Goal: Task Accomplishment & Management: Use online tool/utility

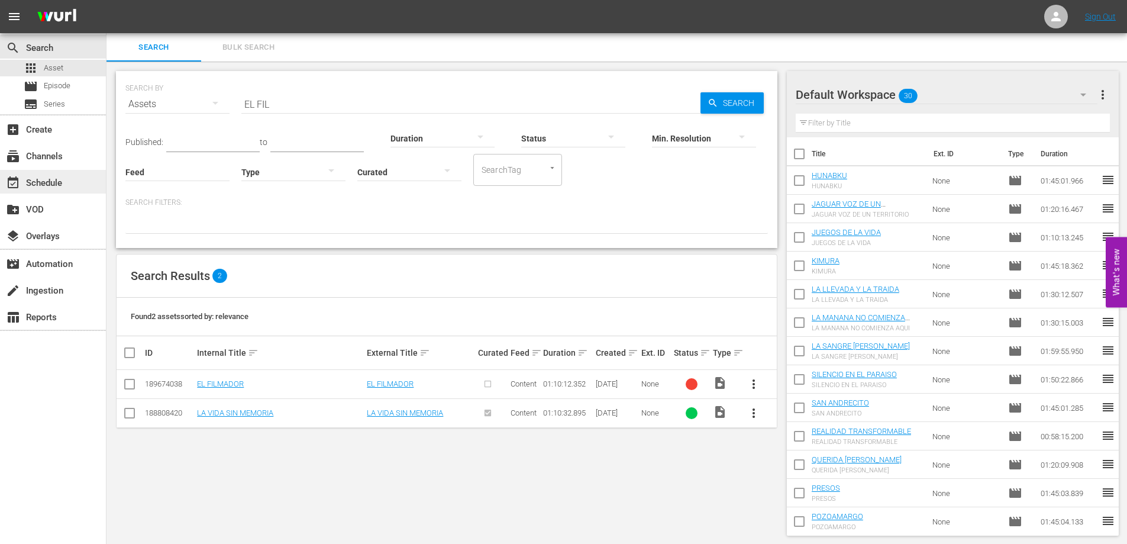
click at [50, 186] on div "event_available Schedule" at bounding box center [33, 181] width 66 height 11
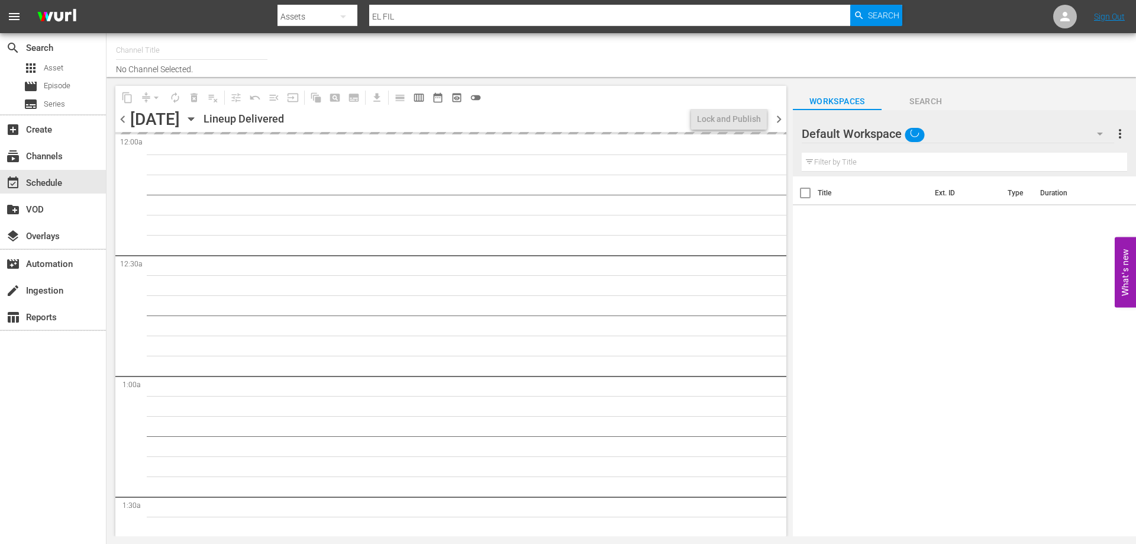
type input "AddictaTV (2057)"
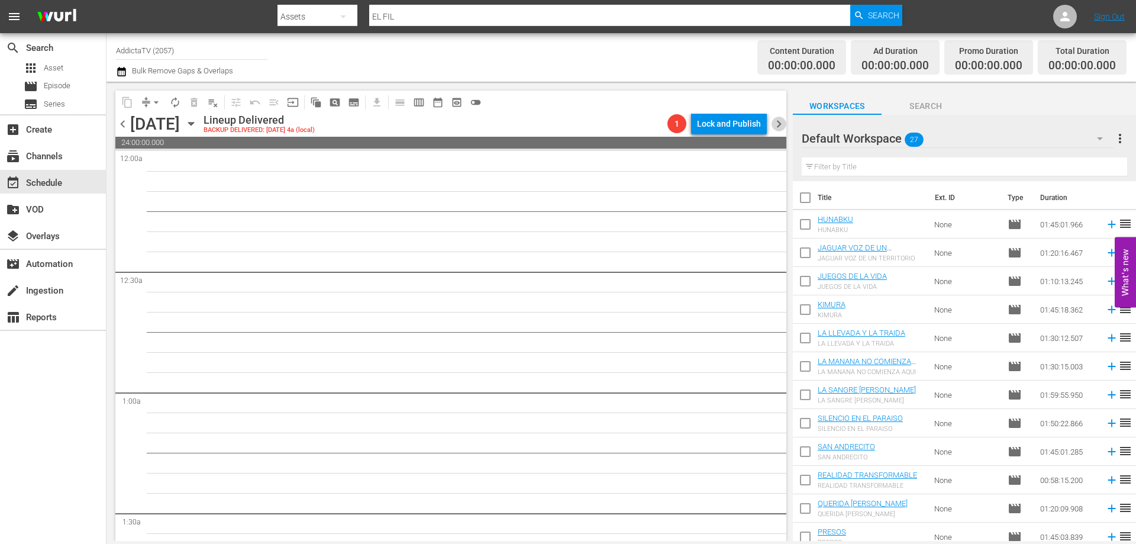
click at [781, 126] on span "chevron_right" at bounding box center [778, 124] width 15 height 15
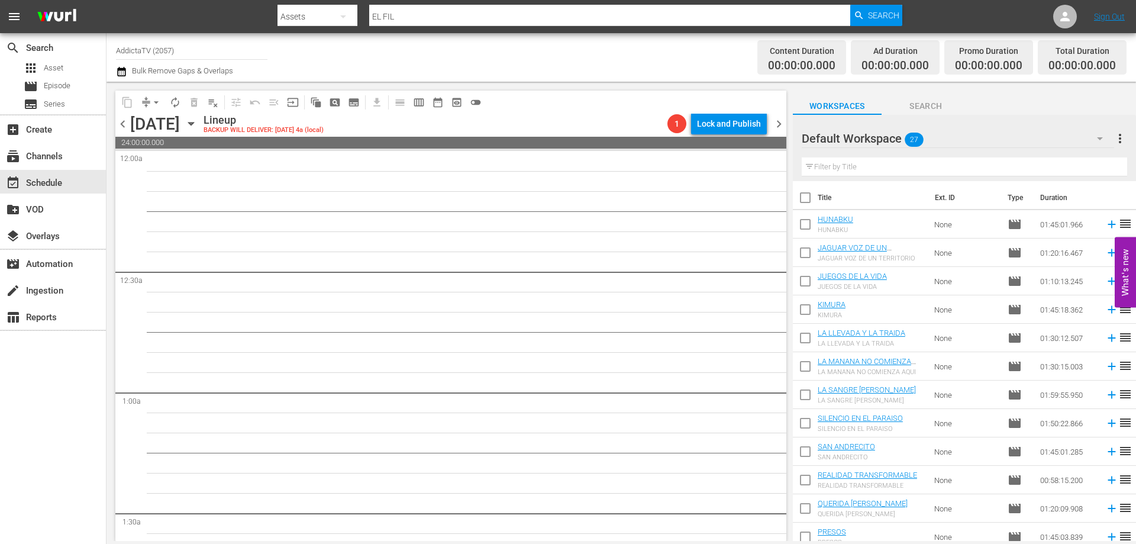
click at [121, 126] on span "chevron_left" at bounding box center [122, 124] width 15 height 15
click at [193, 122] on icon "button" at bounding box center [190, 123] width 5 height 3
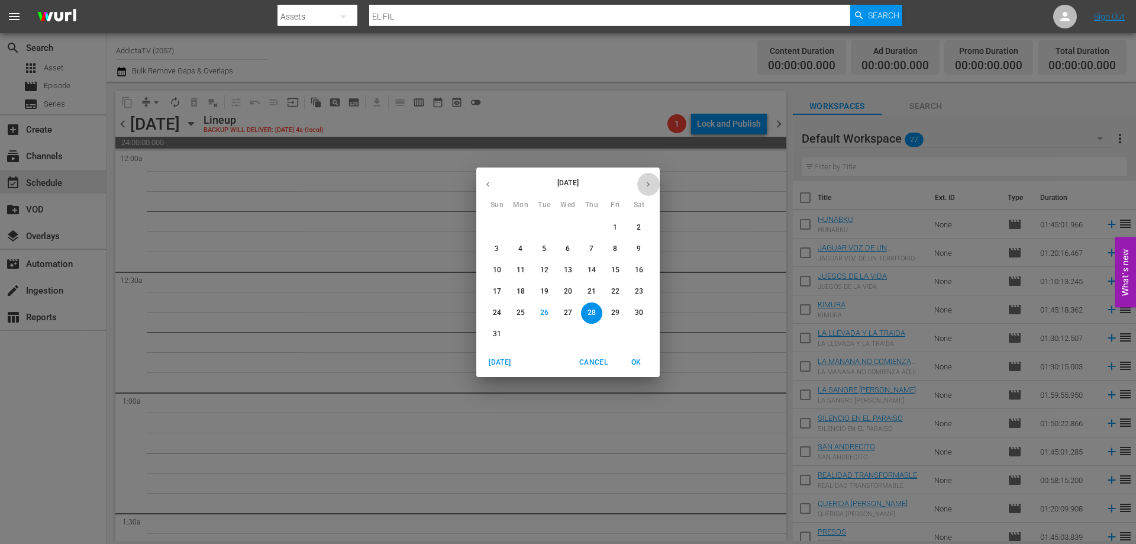
click at [651, 185] on icon "button" at bounding box center [648, 184] width 9 height 9
click at [523, 229] on span "1" at bounding box center [520, 227] width 21 height 10
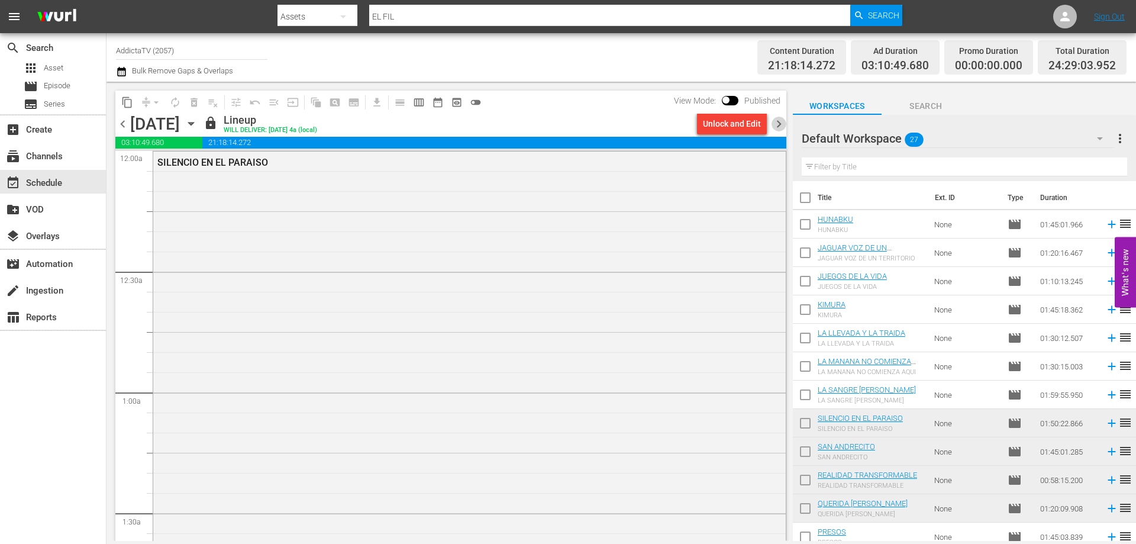
click at [777, 122] on span "chevron_right" at bounding box center [778, 124] width 15 height 15
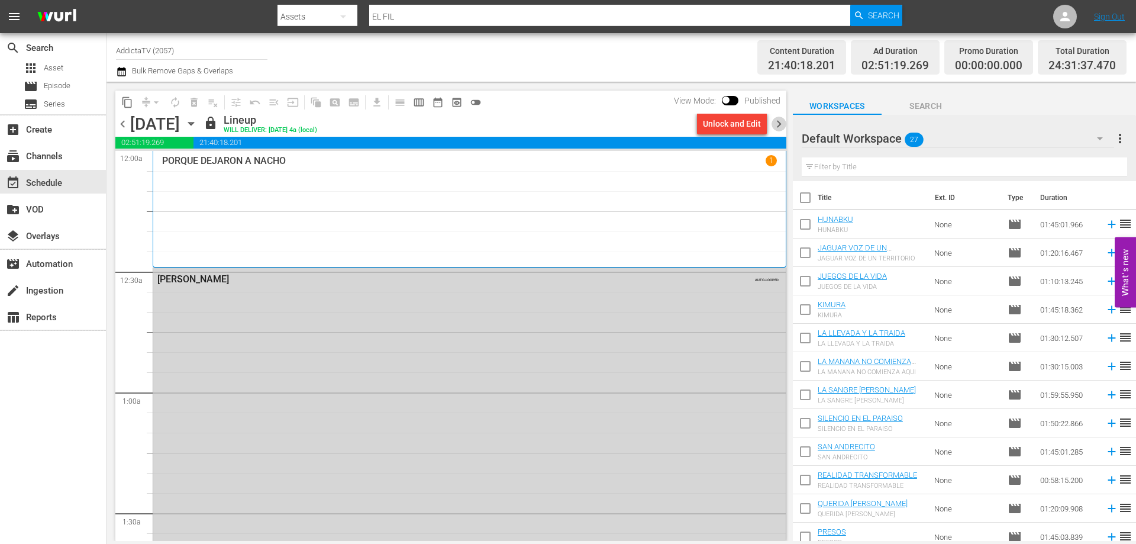
click at [777, 122] on span "chevron_right" at bounding box center [778, 124] width 15 height 15
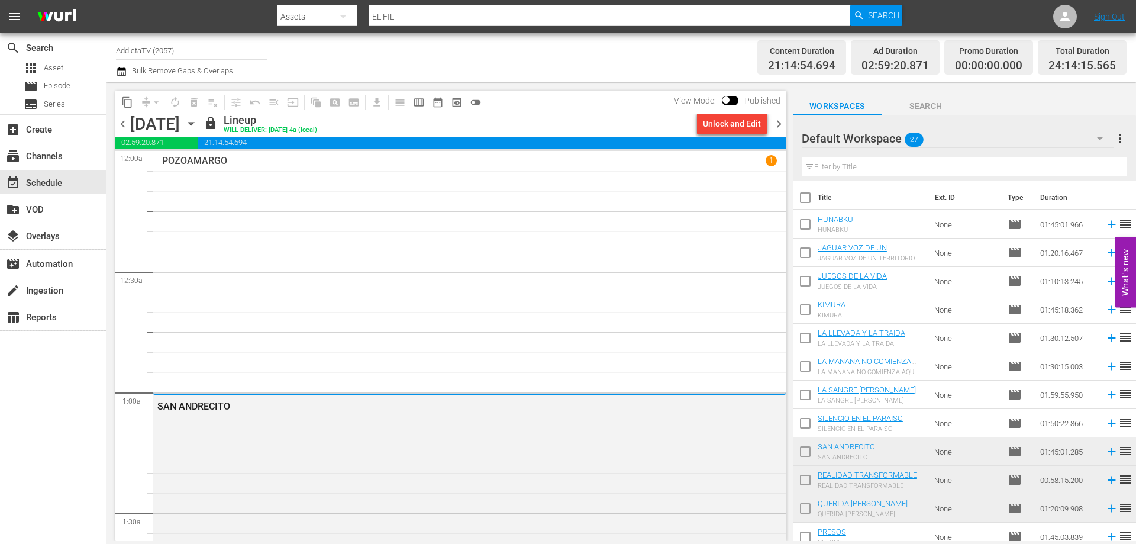
click at [777, 122] on span "chevron_right" at bounding box center [778, 124] width 15 height 15
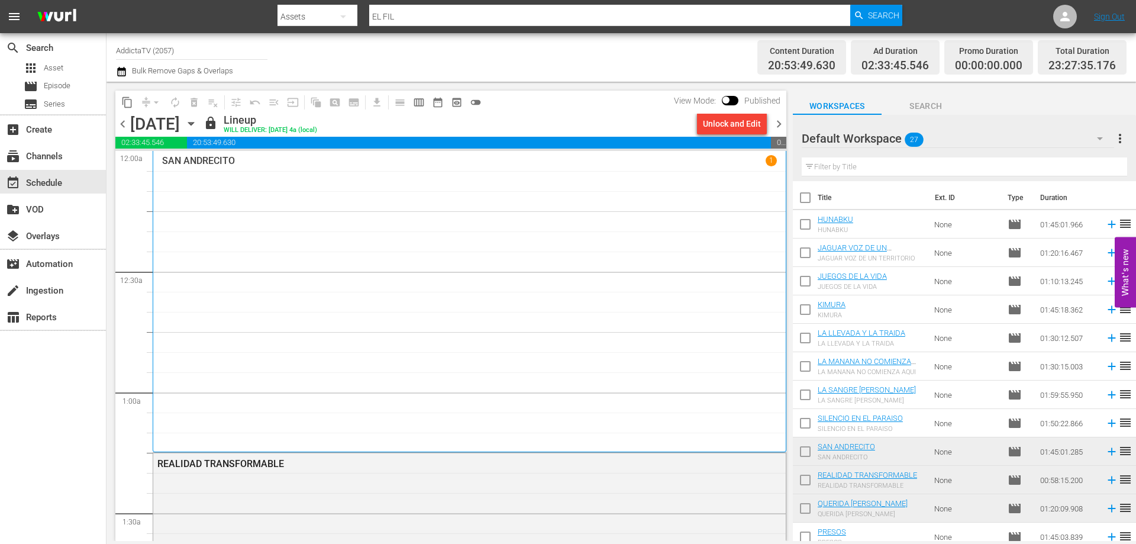
click at [769, 161] on p "1" at bounding box center [771, 160] width 4 height 8
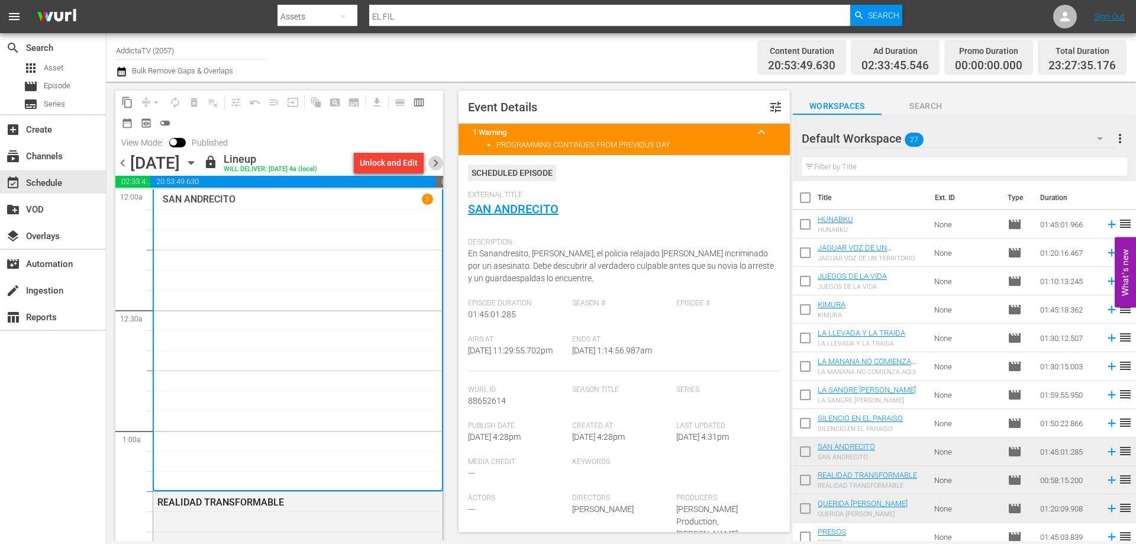
click at [435, 161] on span "chevron_right" at bounding box center [435, 163] width 15 height 15
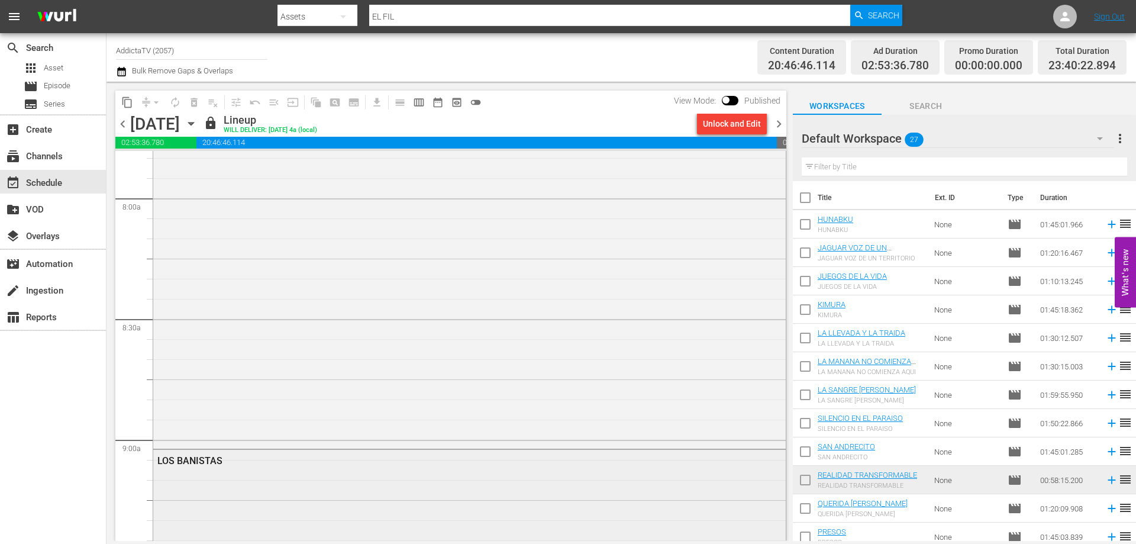
scroll to position [2011, 0]
click at [780, 122] on span "chevron_right" at bounding box center [778, 124] width 15 height 15
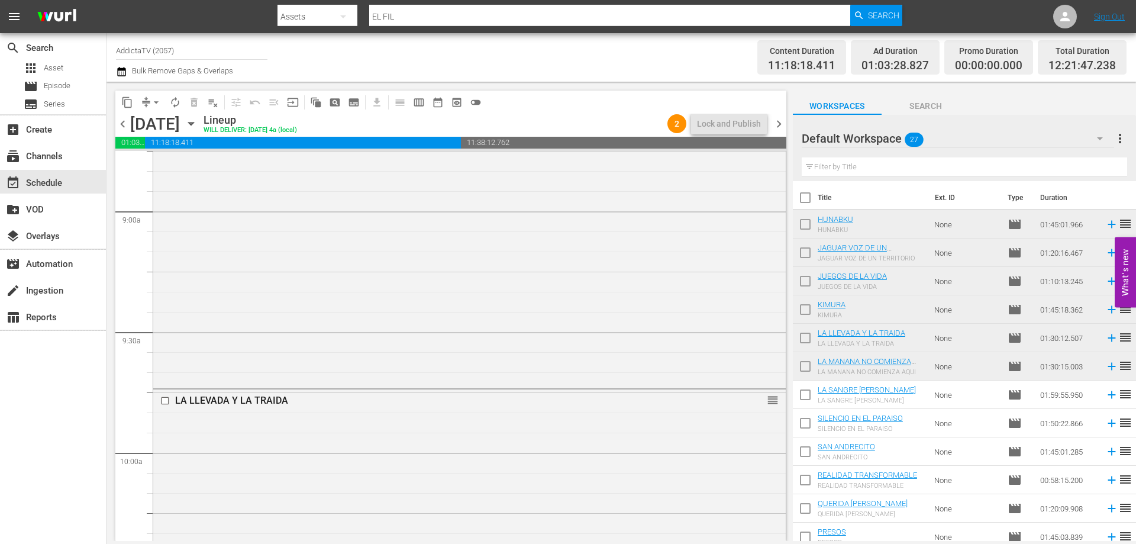
scroll to position [1991, 0]
click at [780, 123] on span "chevron_right" at bounding box center [778, 124] width 15 height 15
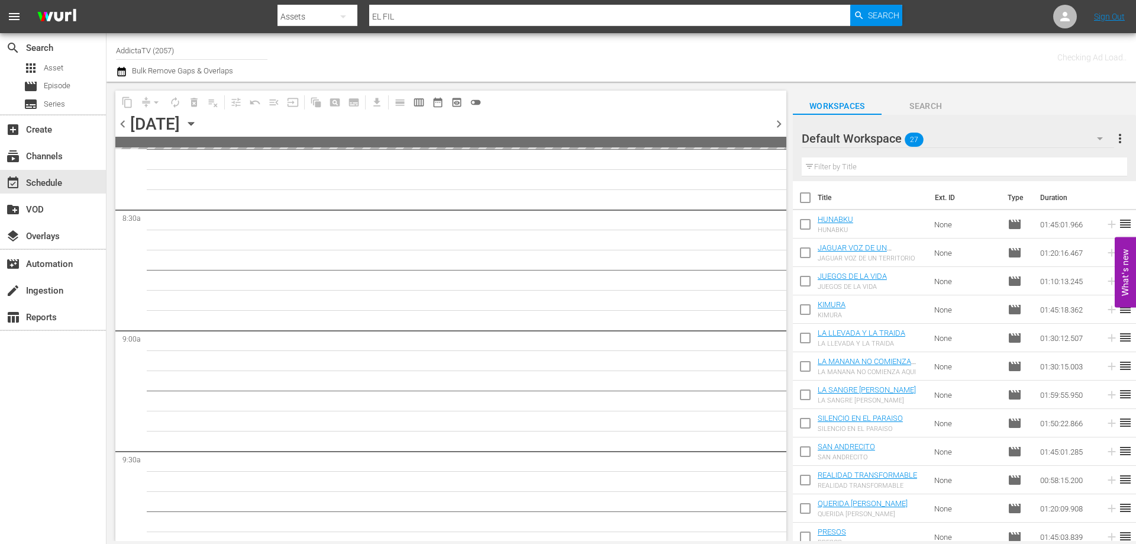
scroll to position [2112, 0]
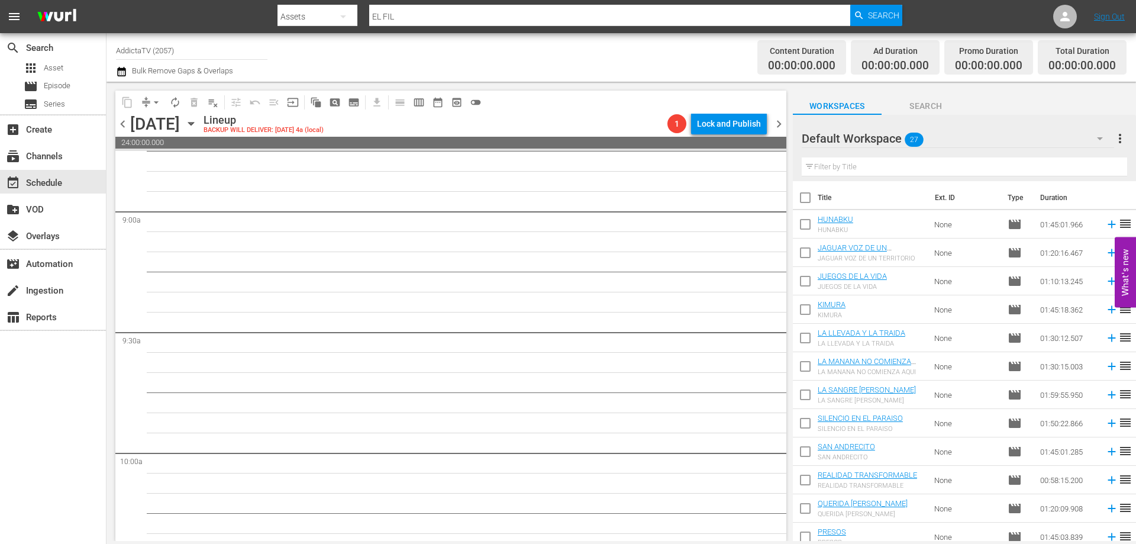
click at [121, 126] on span "chevron_left" at bounding box center [122, 124] width 15 height 15
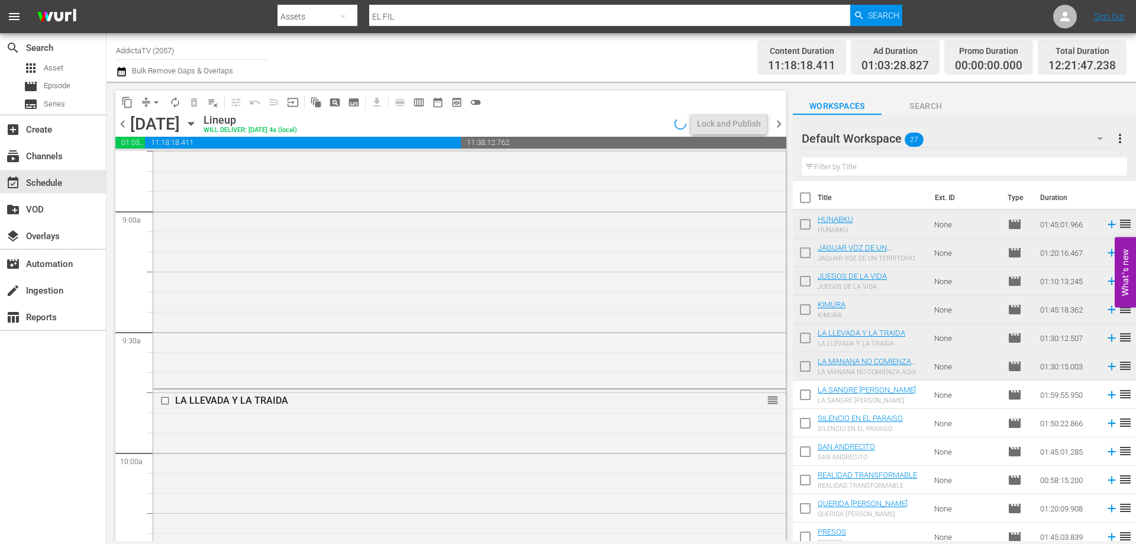
scroll to position [1991, 0]
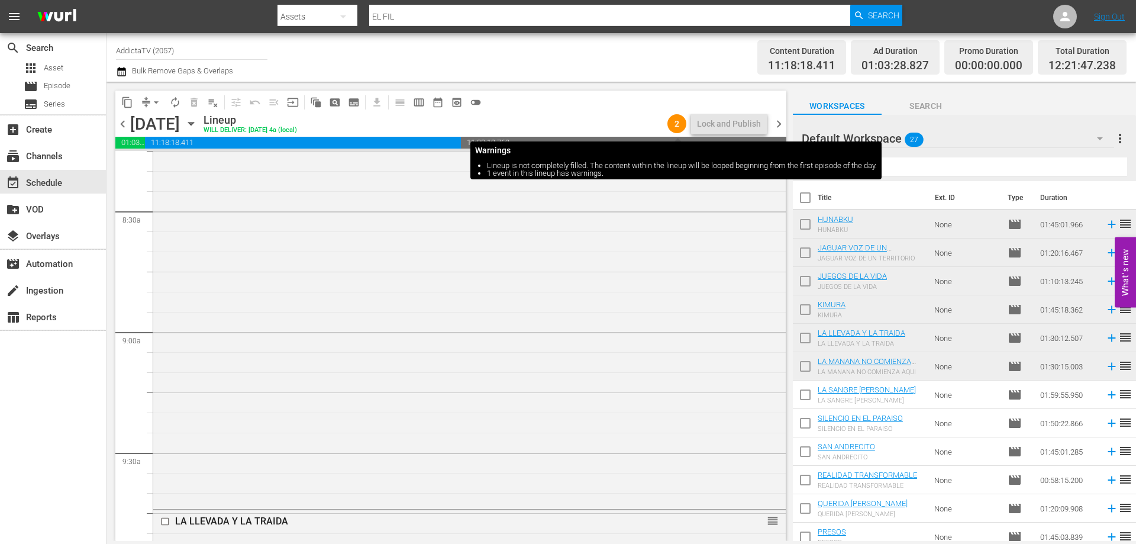
click at [676, 125] on span "2" at bounding box center [676, 123] width 19 height 9
click at [671, 124] on span "2" at bounding box center [676, 123] width 19 height 9
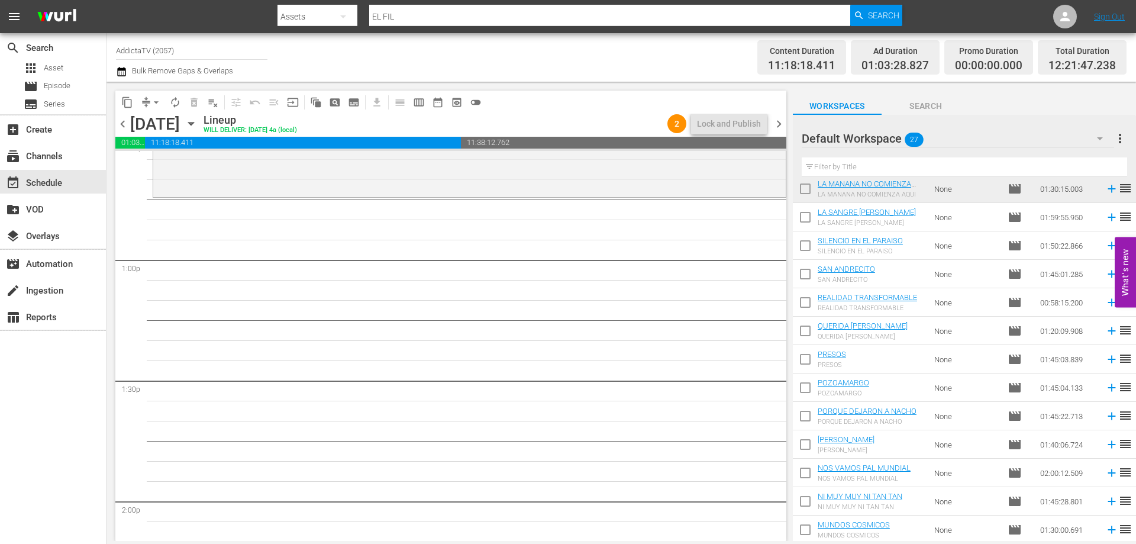
scroll to position [3056, 0]
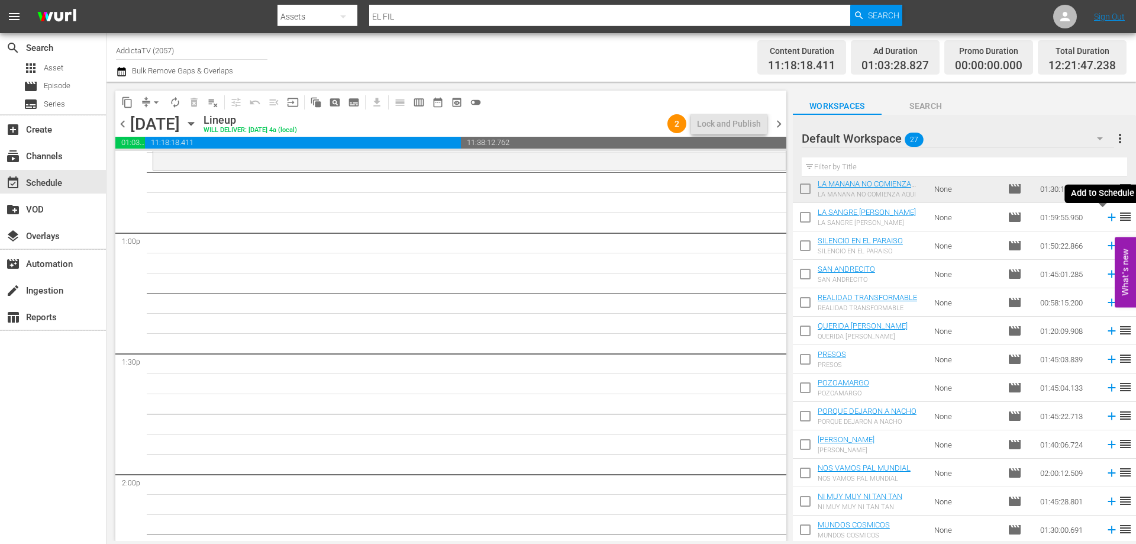
click at [1105, 217] on icon at bounding box center [1111, 217] width 13 height 13
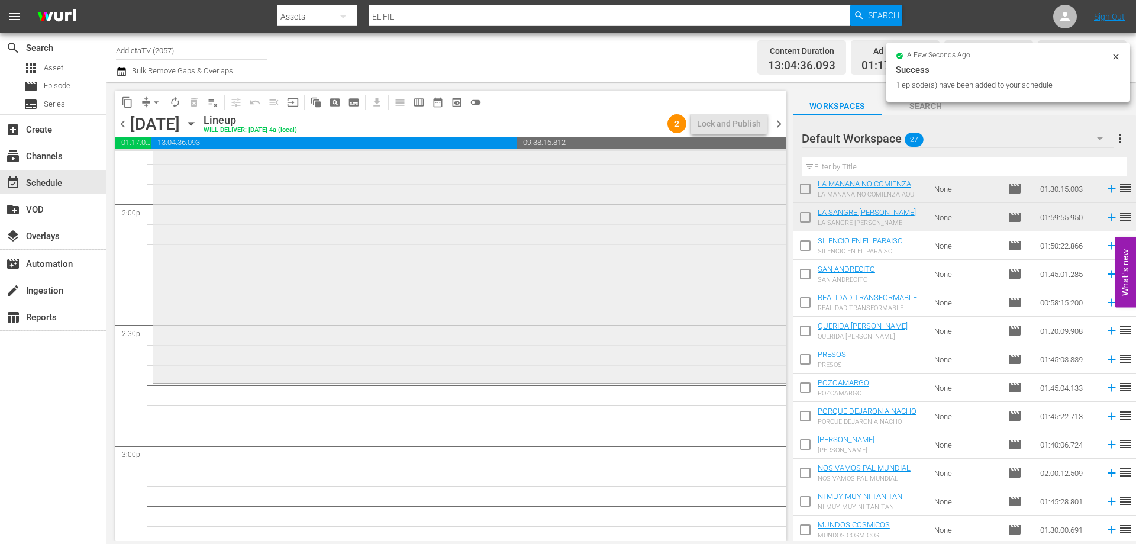
scroll to position [3470, 0]
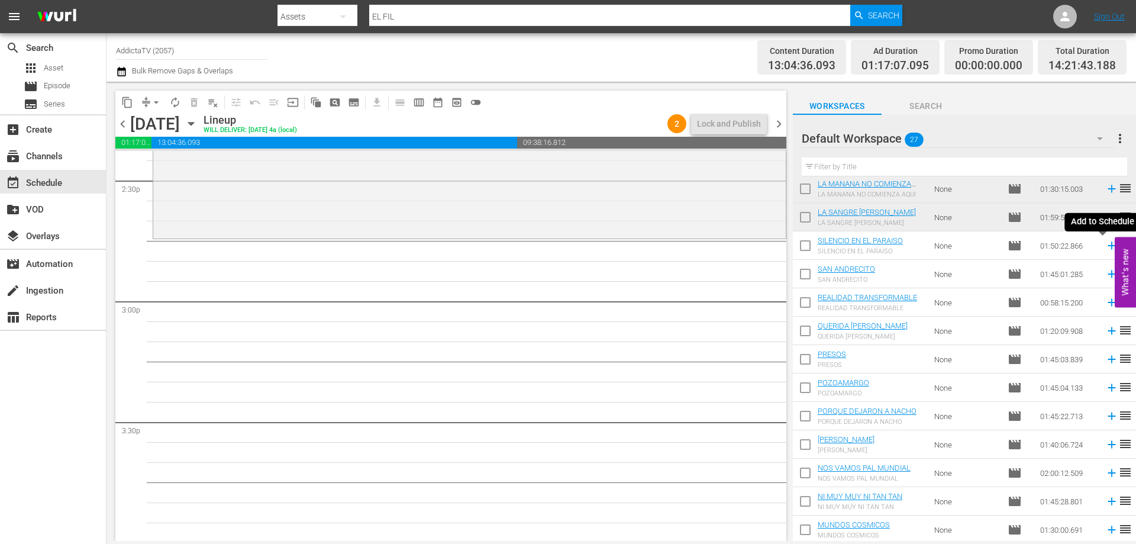
click at [1105, 244] on icon at bounding box center [1111, 245] width 13 height 13
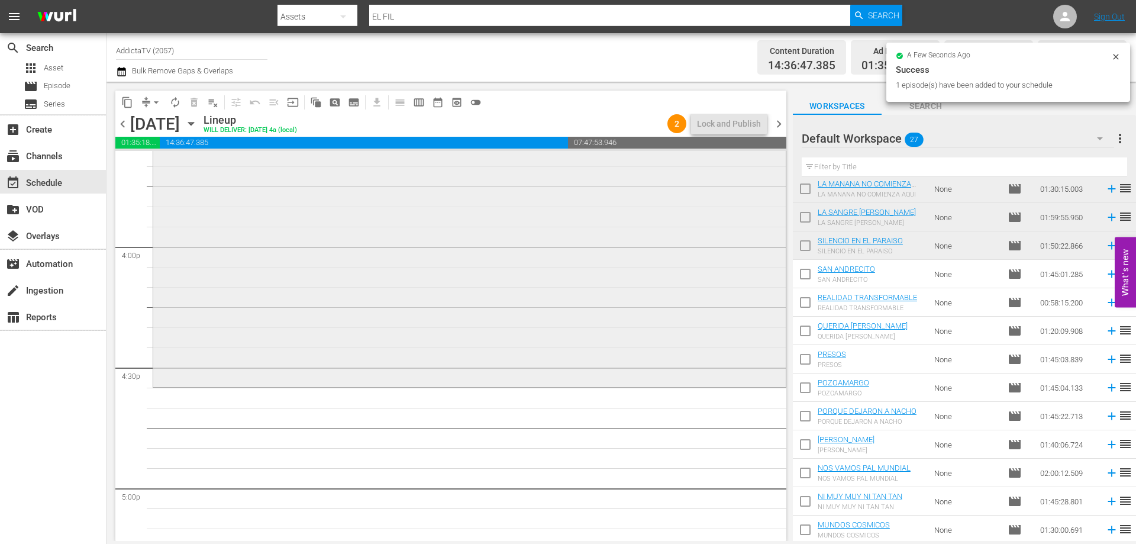
scroll to position [4002, 0]
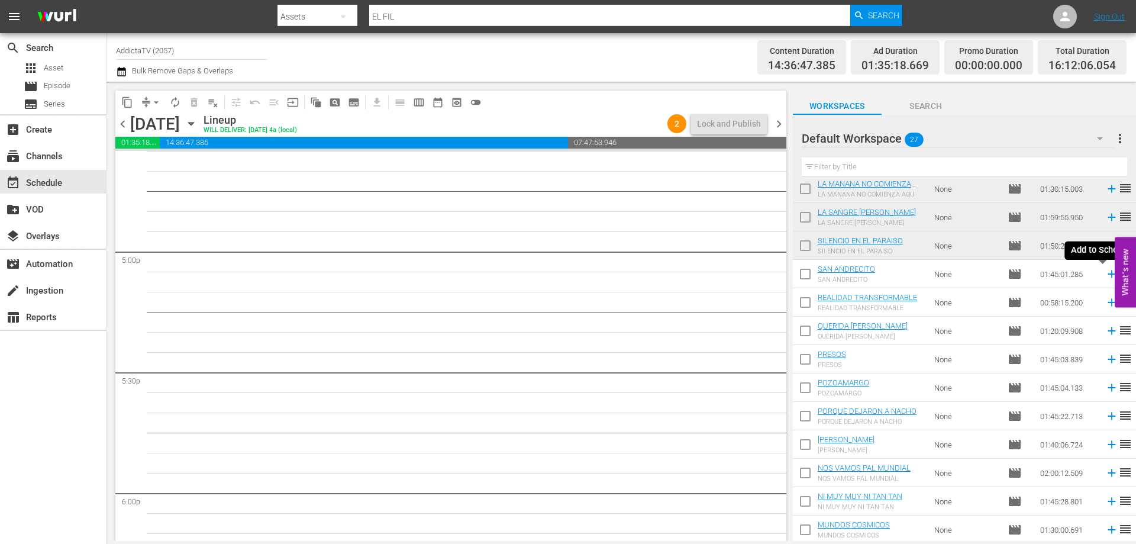
click at [1105, 276] on icon at bounding box center [1111, 273] width 13 height 13
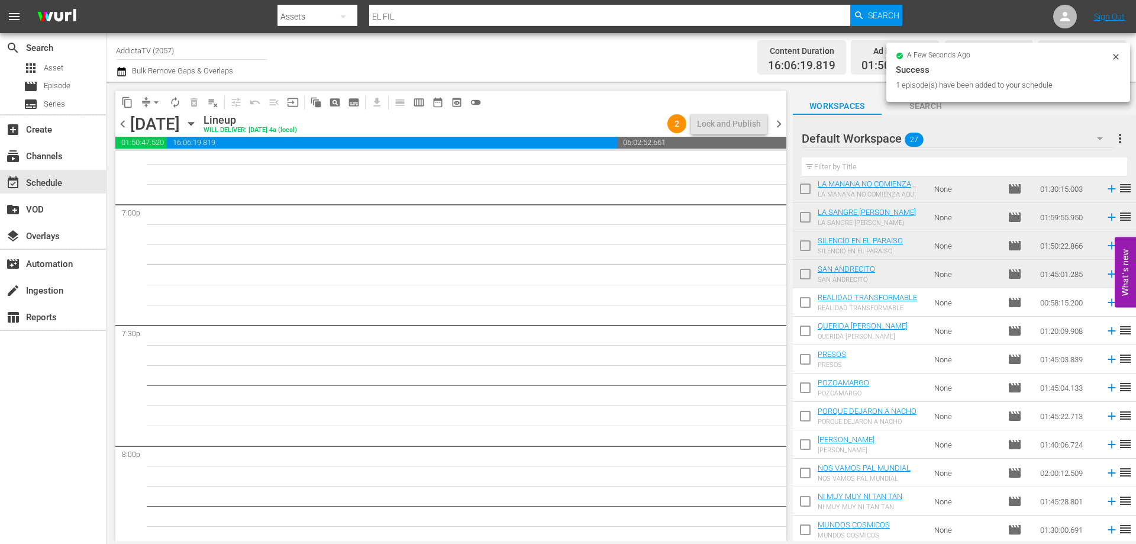
scroll to position [4535, 0]
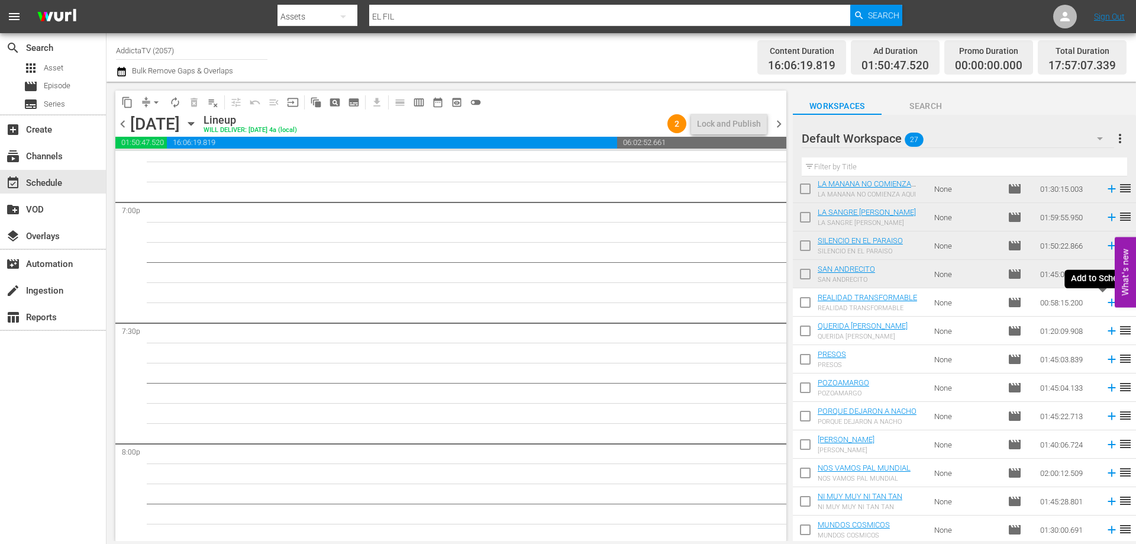
click at [1105, 303] on icon at bounding box center [1111, 302] width 13 height 13
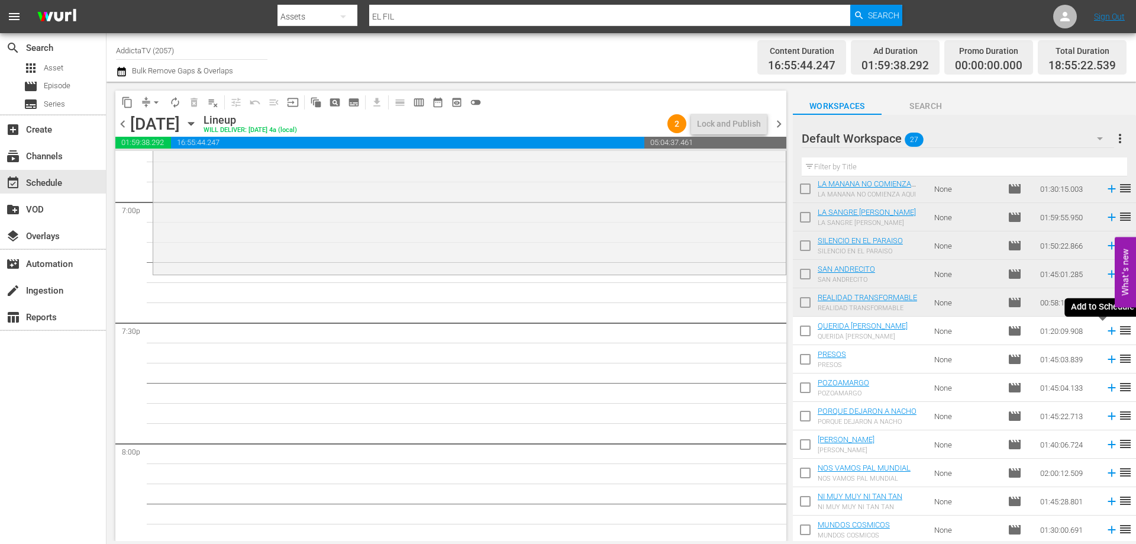
click at [1105, 332] on icon at bounding box center [1111, 330] width 13 height 13
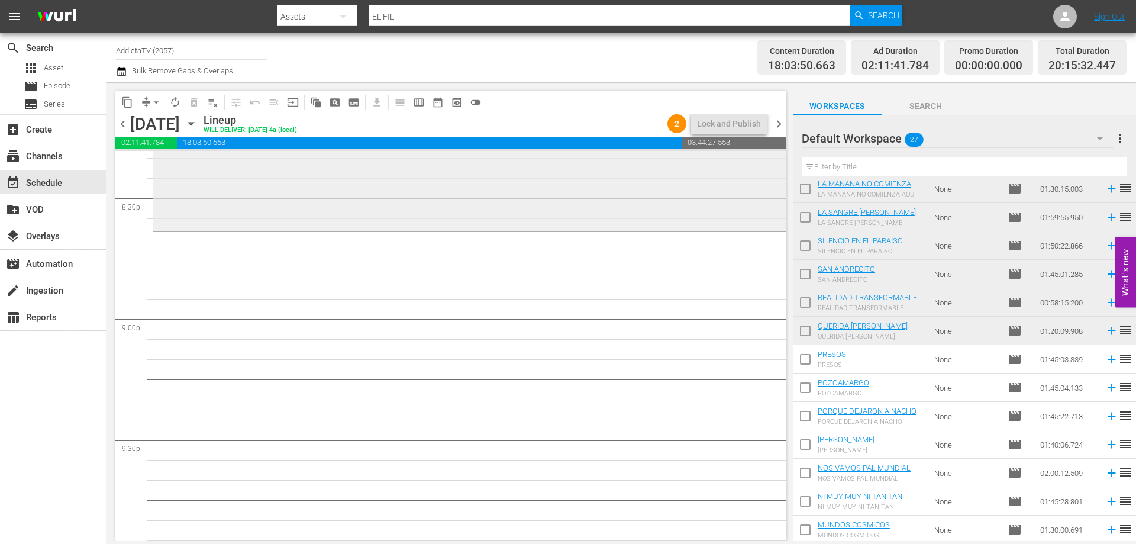
scroll to position [5008, 0]
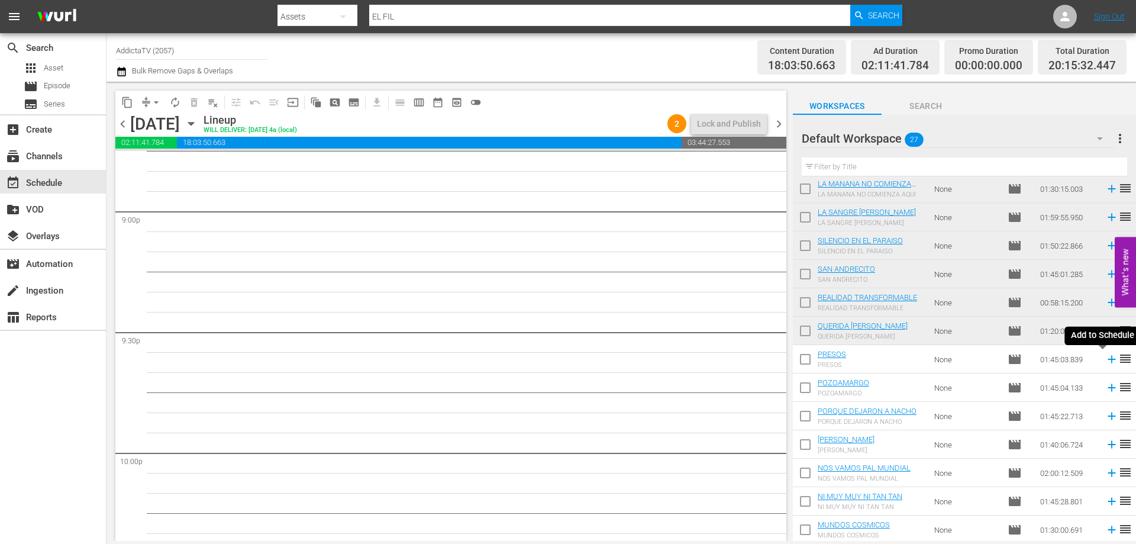
click at [1107, 360] on icon at bounding box center [1111, 359] width 8 height 8
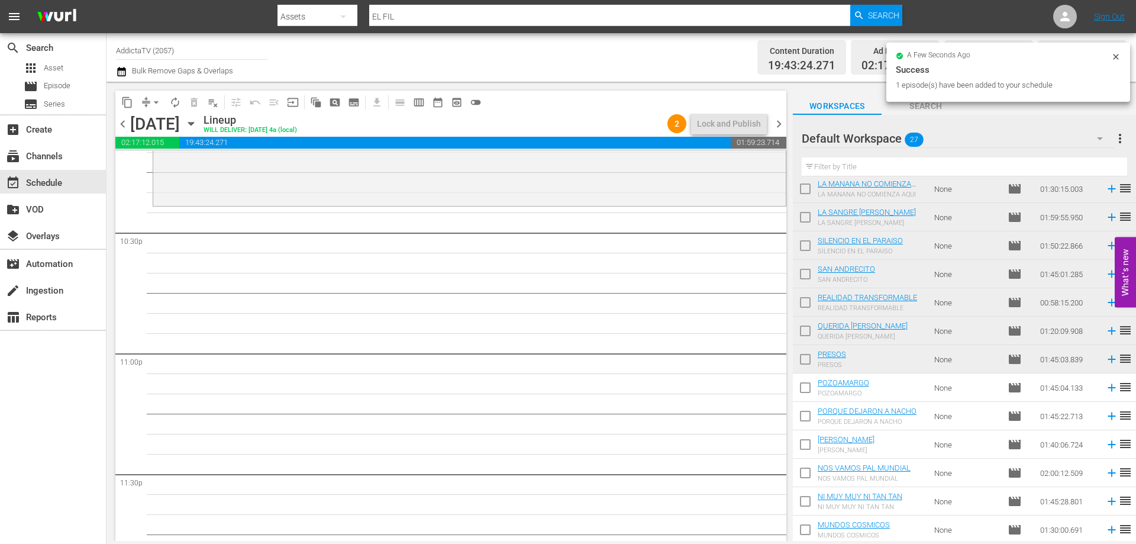
scroll to position [5402, 0]
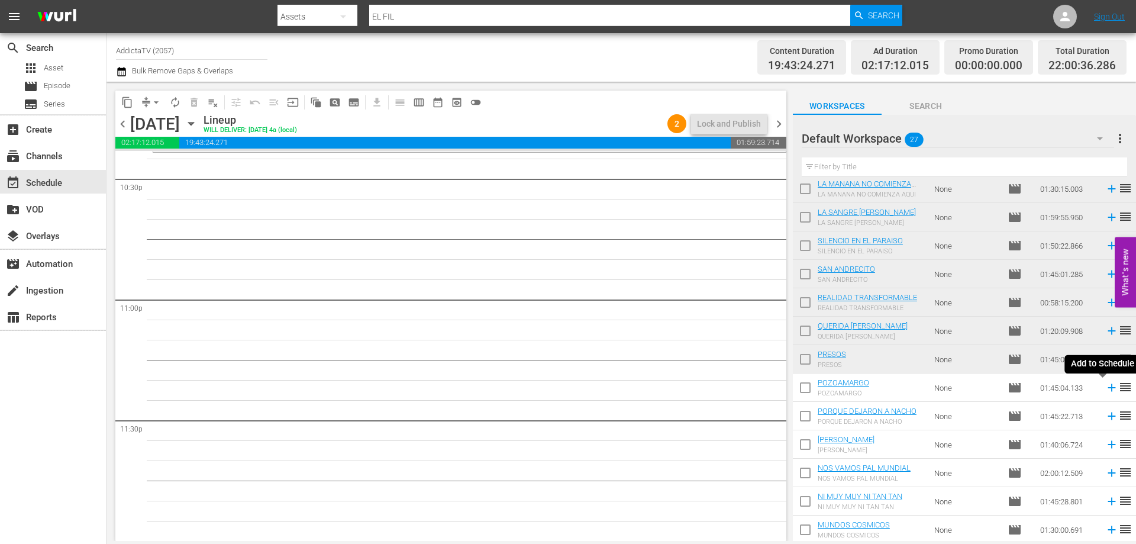
click at [1107, 390] on icon at bounding box center [1111, 388] width 8 height 8
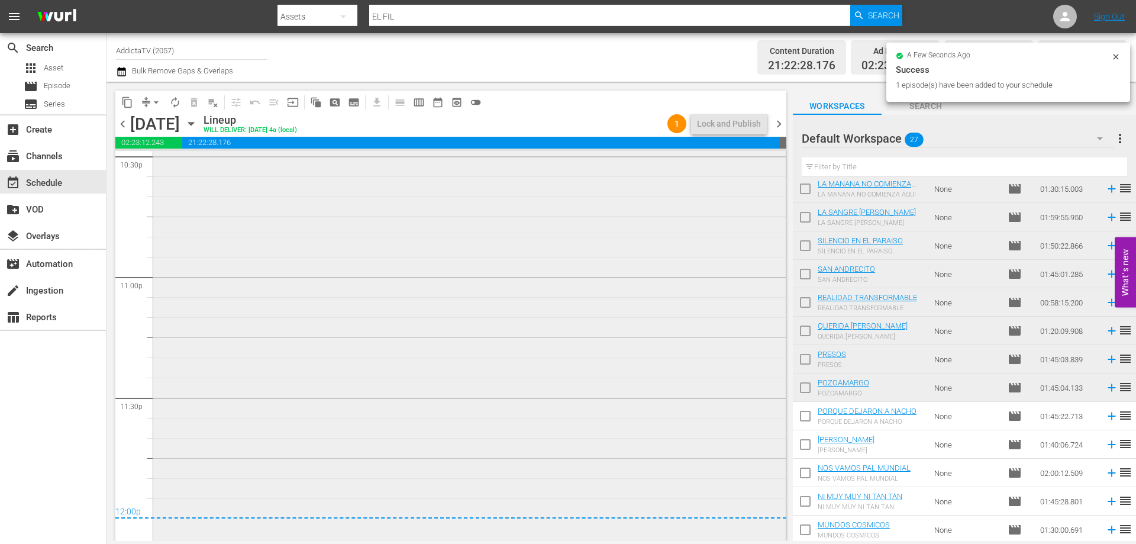
scroll to position [5437, 0]
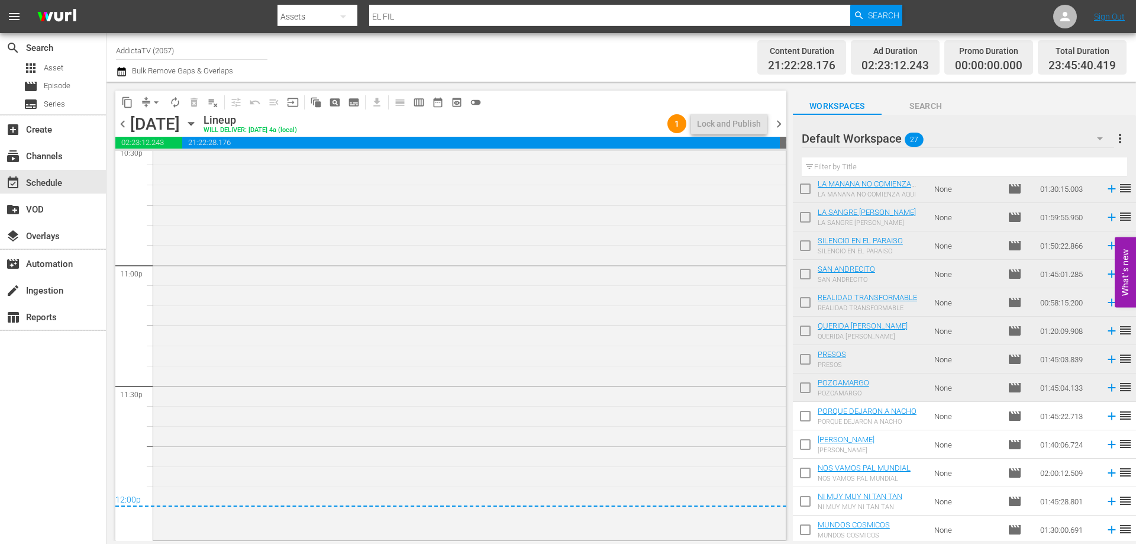
click at [198, 124] on icon "button" at bounding box center [191, 123] width 13 height 13
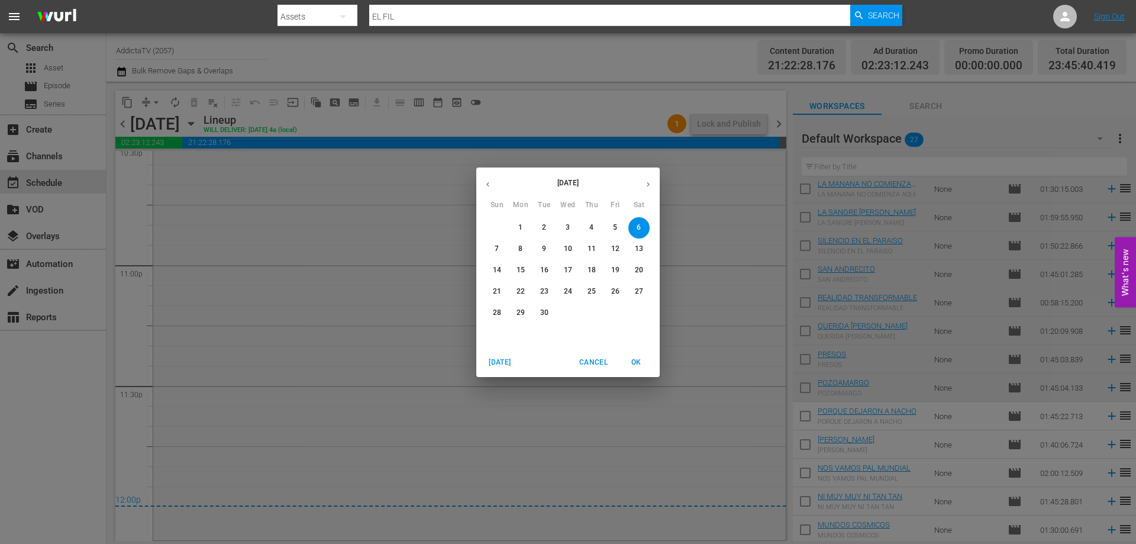
click at [496, 250] on p "7" at bounding box center [497, 249] width 4 height 10
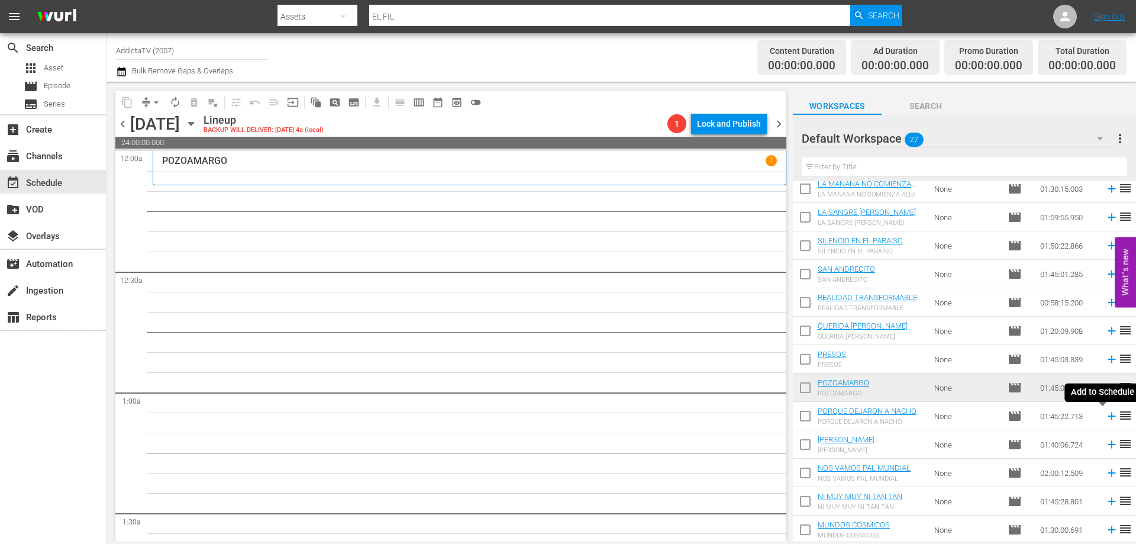
click at [1105, 418] on icon at bounding box center [1111, 415] width 13 height 13
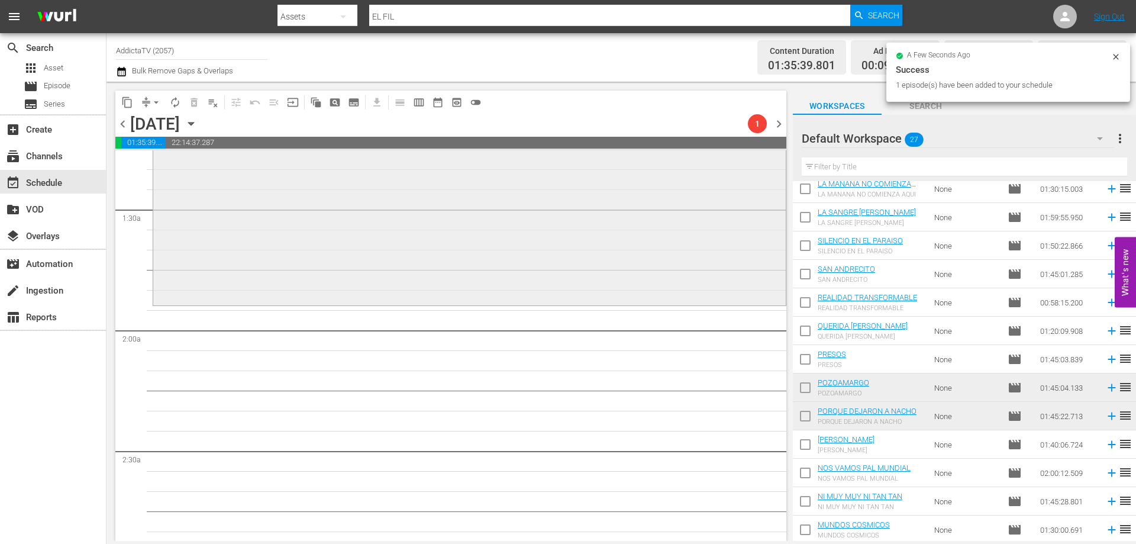
scroll to position [355, 0]
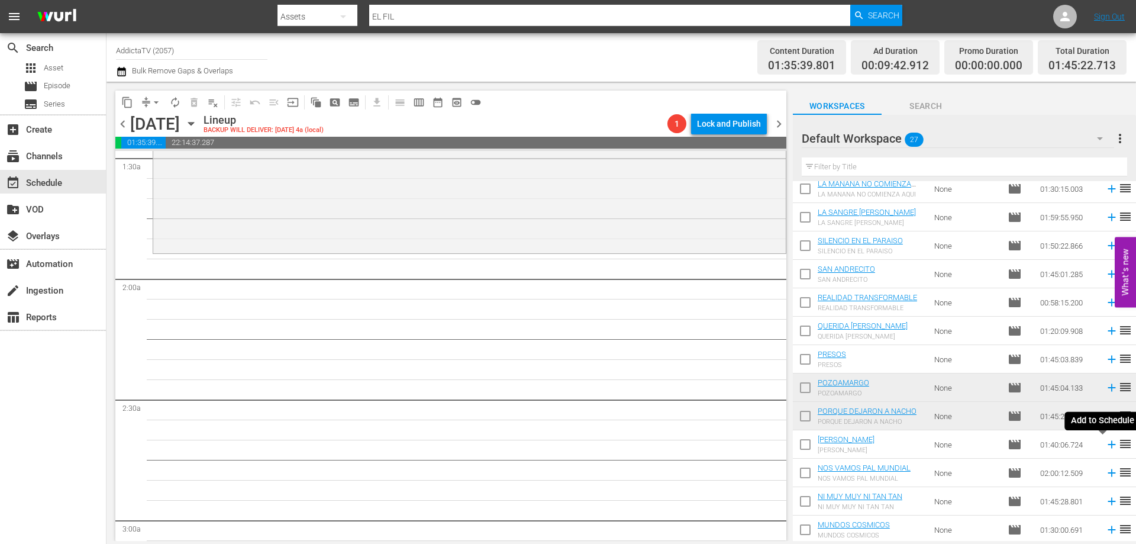
click at [1105, 449] on icon at bounding box center [1111, 444] width 13 height 13
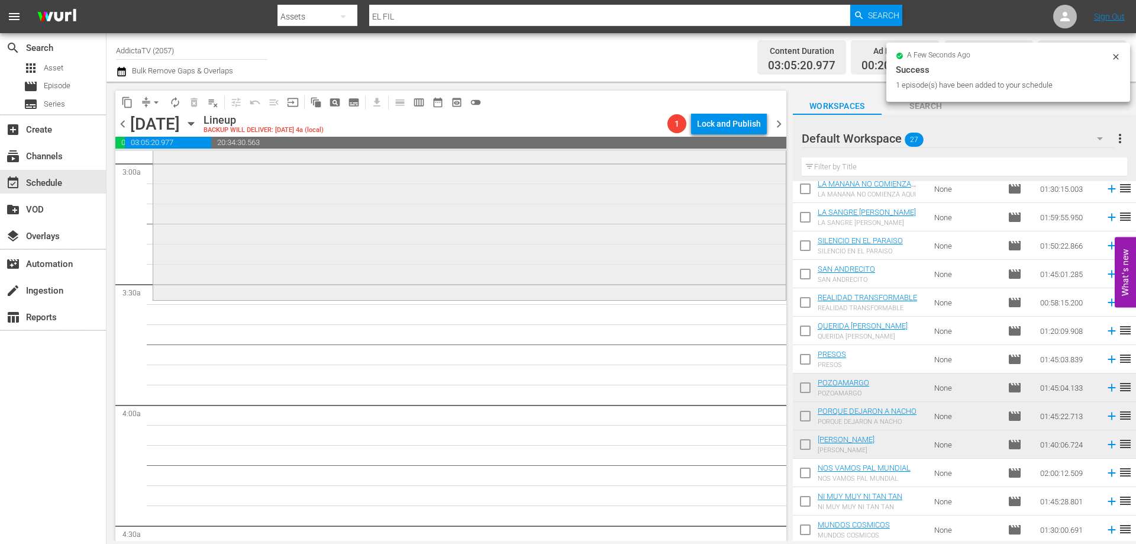
scroll to position [769, 0]
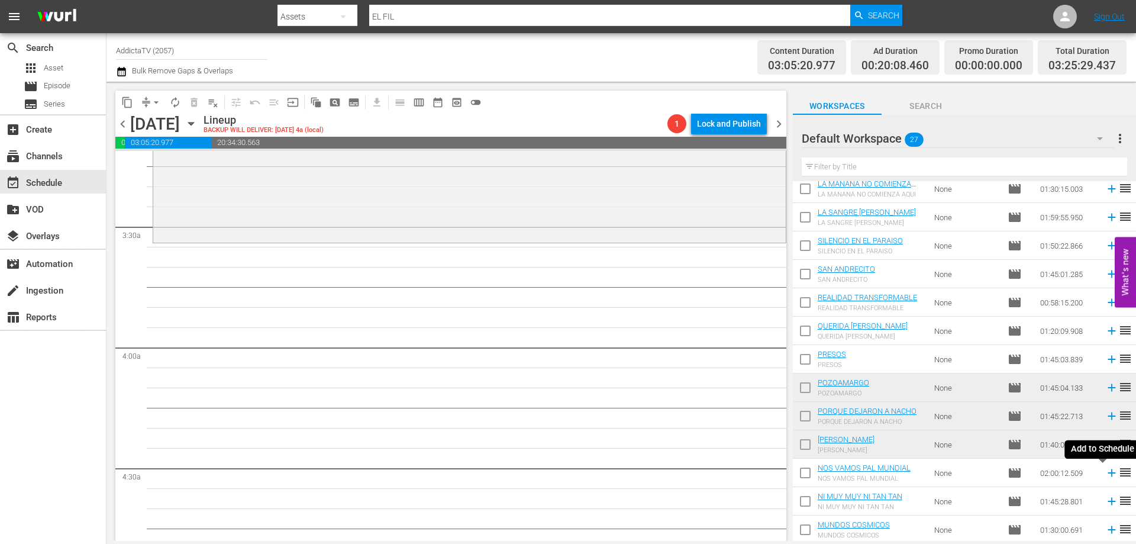
click at [1105, 474] on icon at bounding box center [1111, 472] width 13 height 13
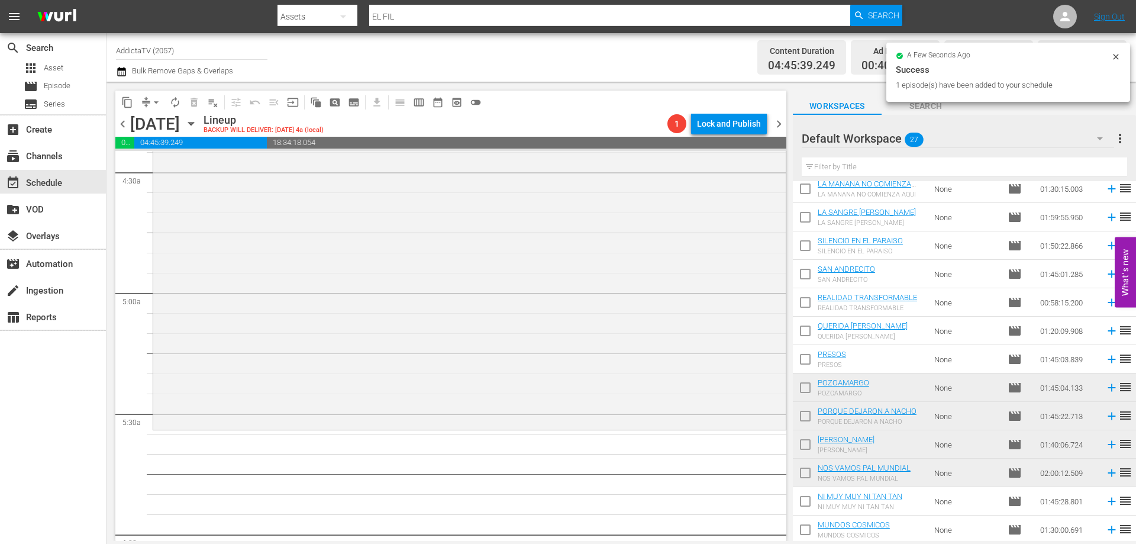
scroll to position [1301, 0]
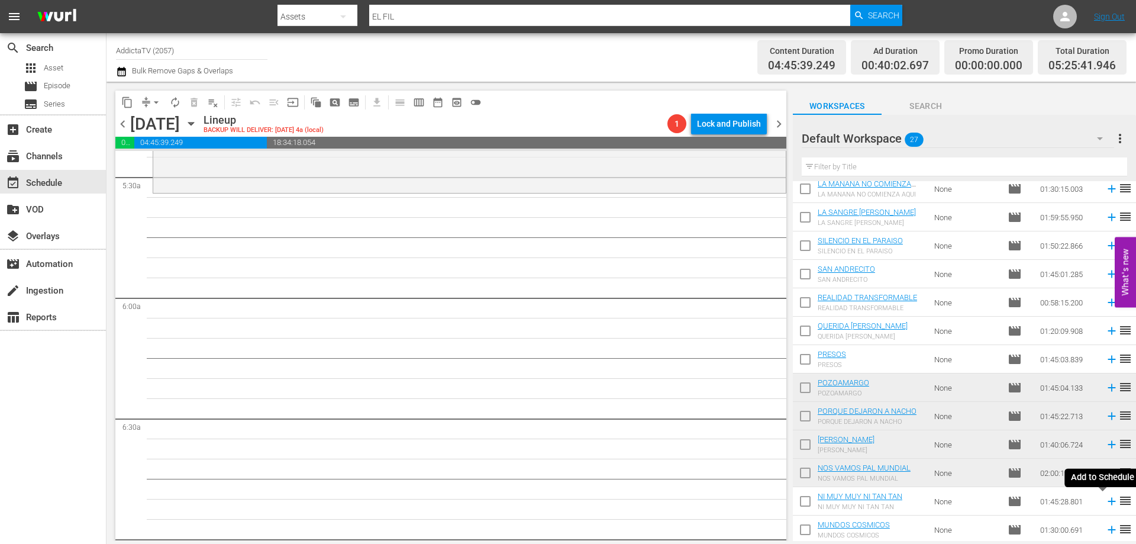
click at [1105, 502] on icon at bounding box center [1111, 501] width 13 height 13
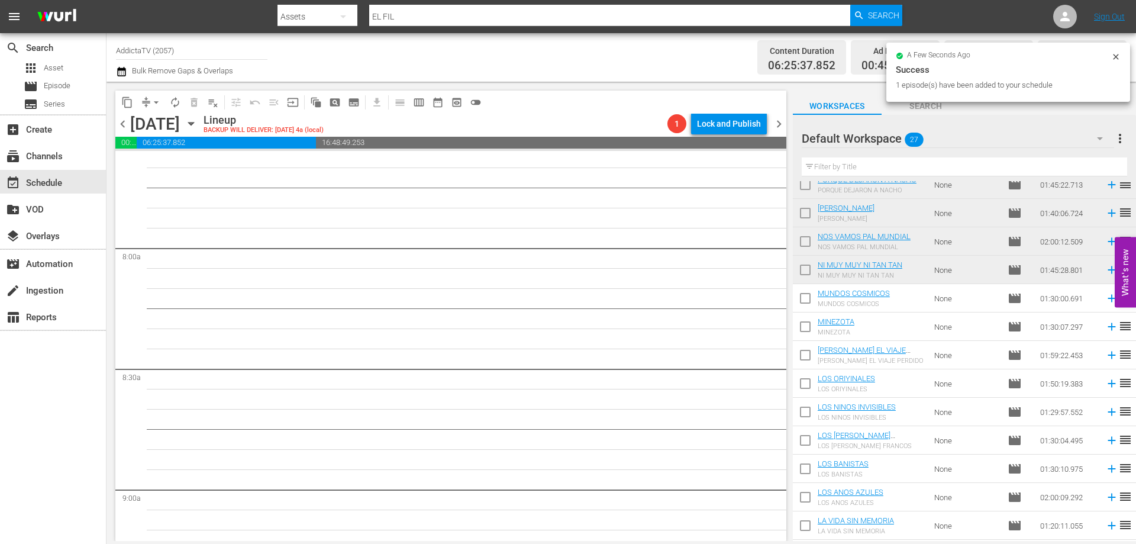
scroll to position [414, 0]
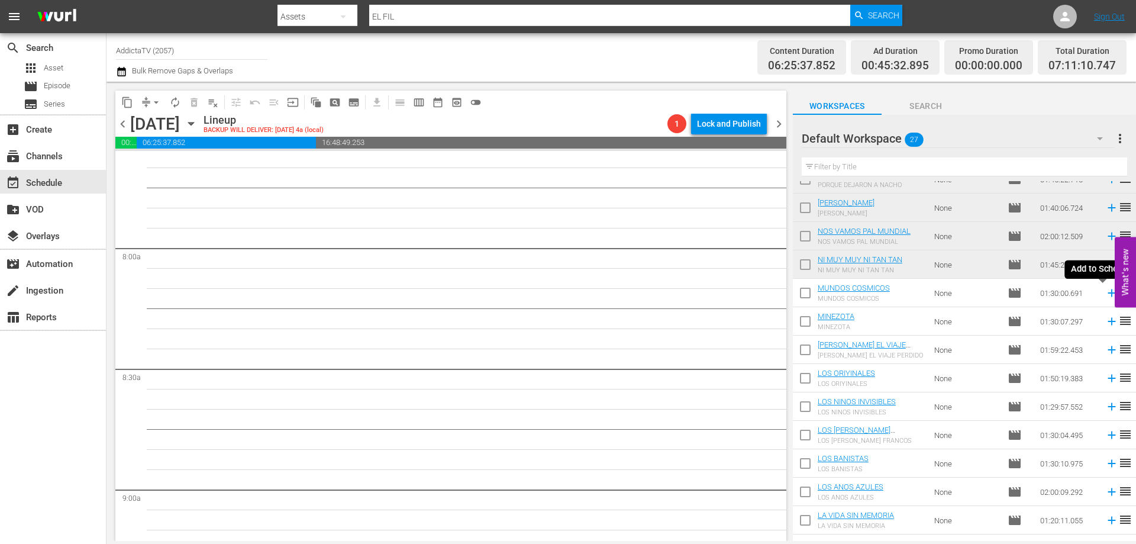
click at [1105, 297] on icon at bounding box center [1111, 292] width 13 height 13
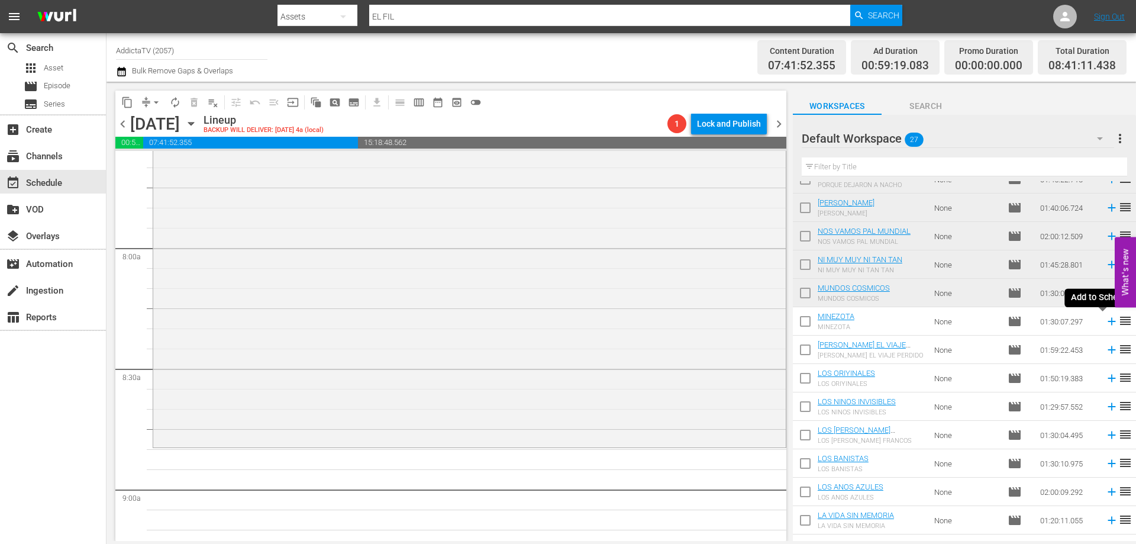
click at [1105, 321] on icon at bounding box center [1111, 321] width 13 height 13
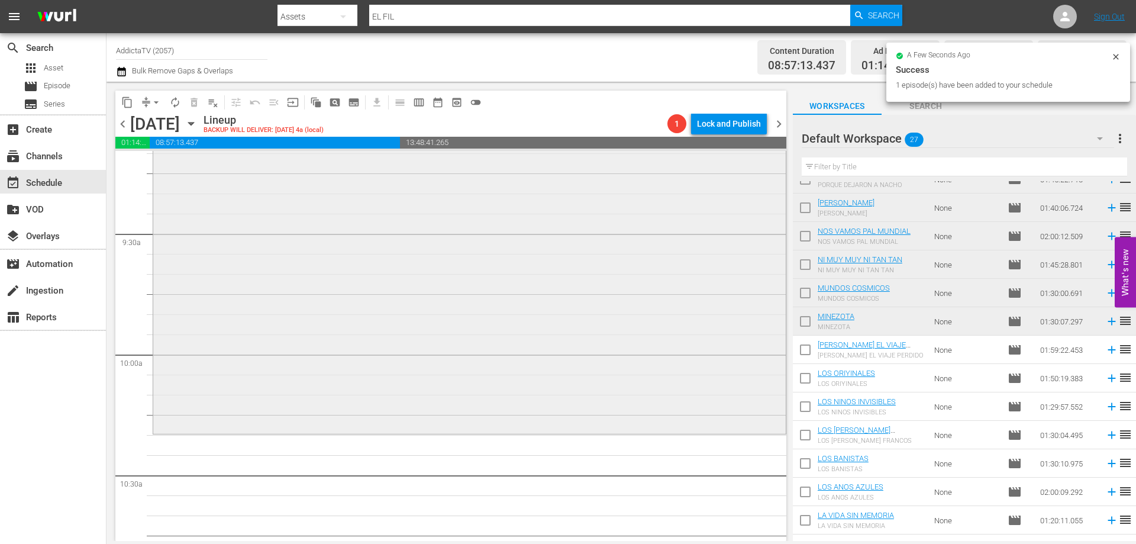
scroll to position [2248, 0]
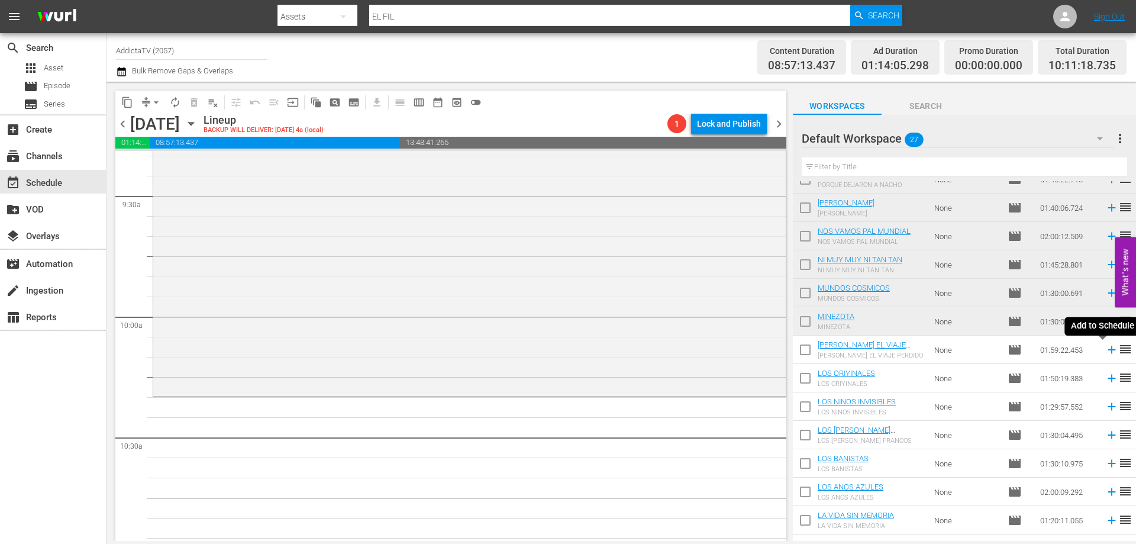
click at [1105, 351] on icon at bounding box center [1111, 349] width 13 height 13
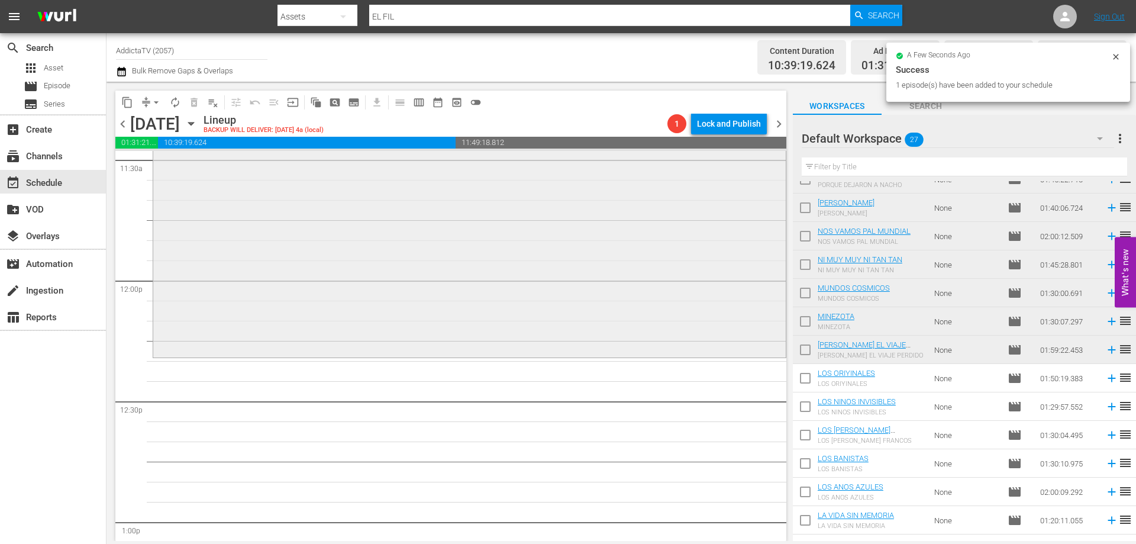
scroll to position [2839, 0]
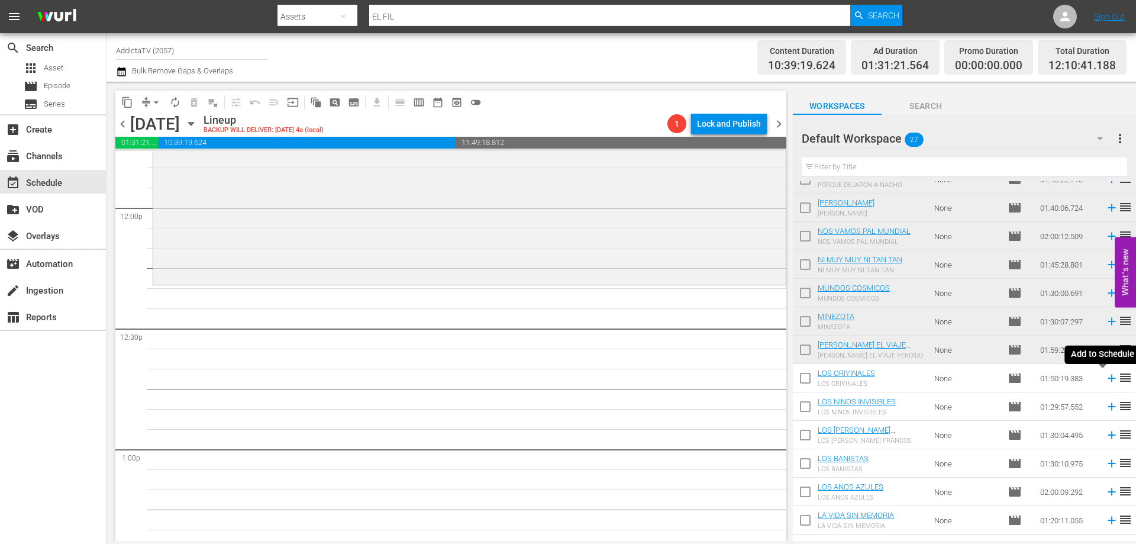
click at [1105, 379] on icon at bounding box center [1111, 377] width 13 height 13
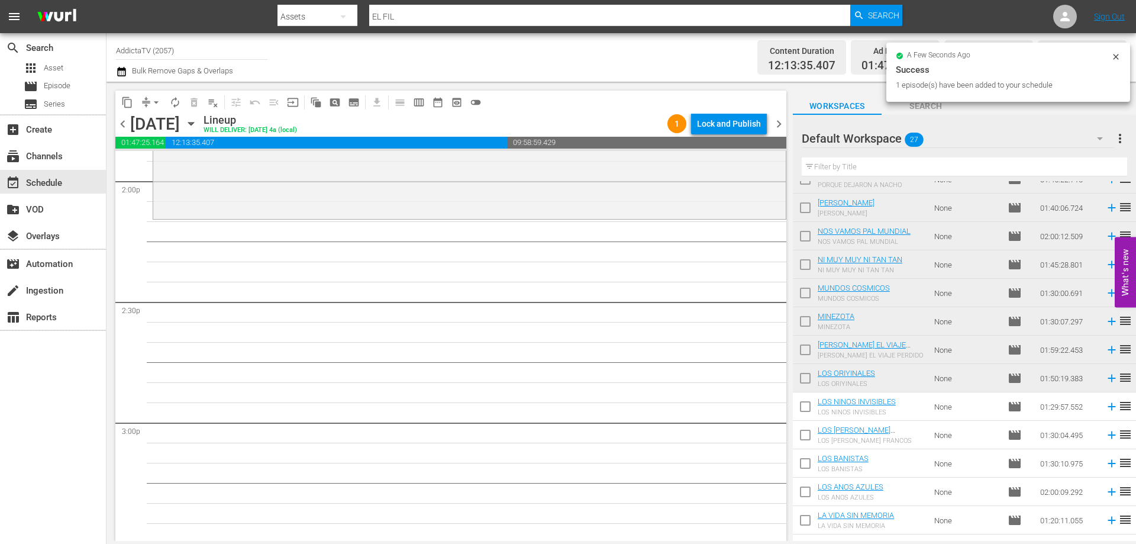
scroll to position [3372, 0]
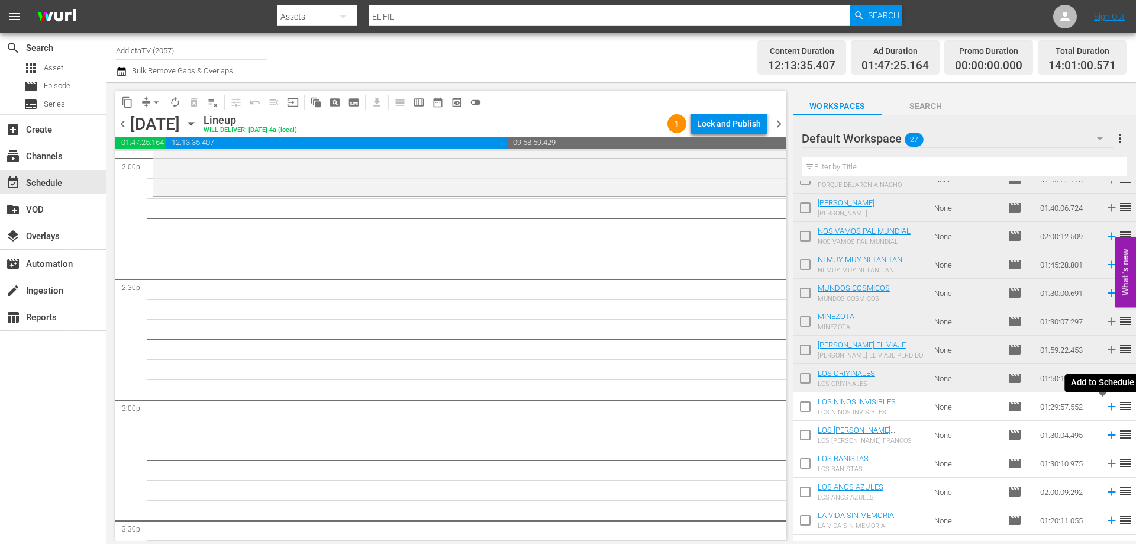
click at [1107, 407] on icon at bounding box center [1111, 407] width 8 height 8
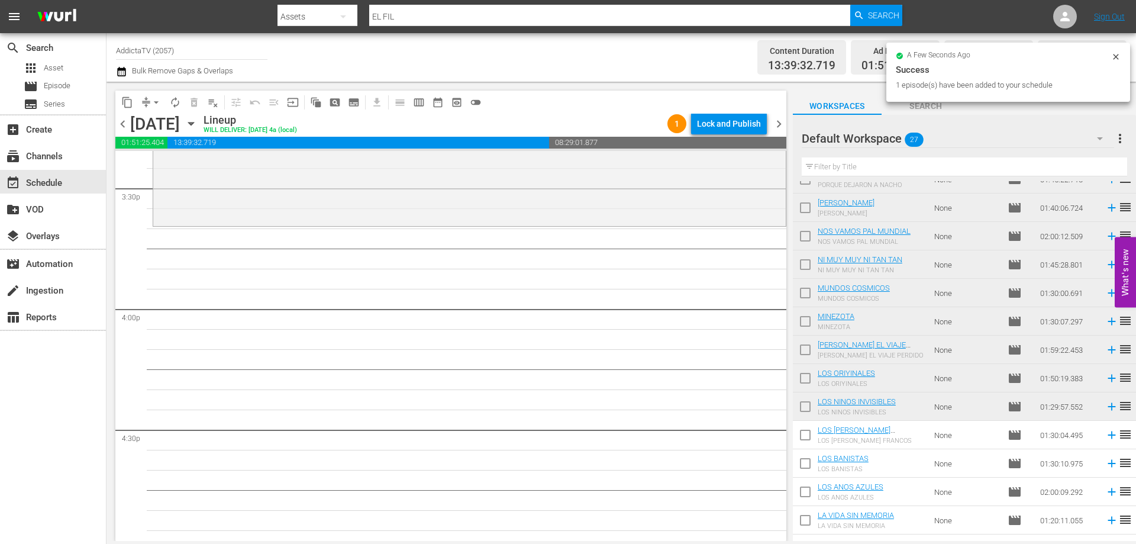
scroll to position [3786, 0]
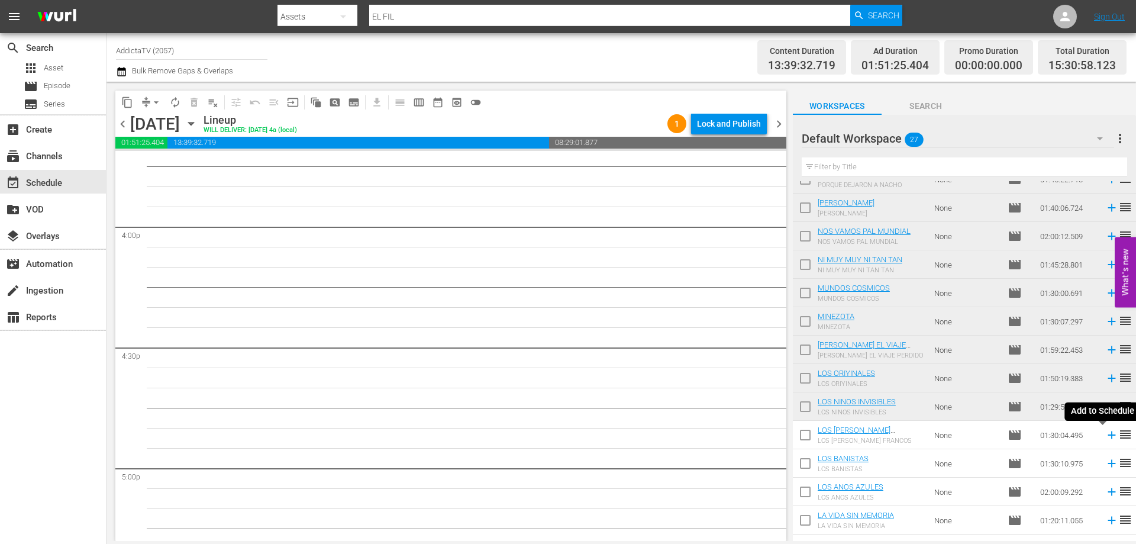
click at [1105, 438] on icon at bounding box center [1111, 434] width 13 height 13
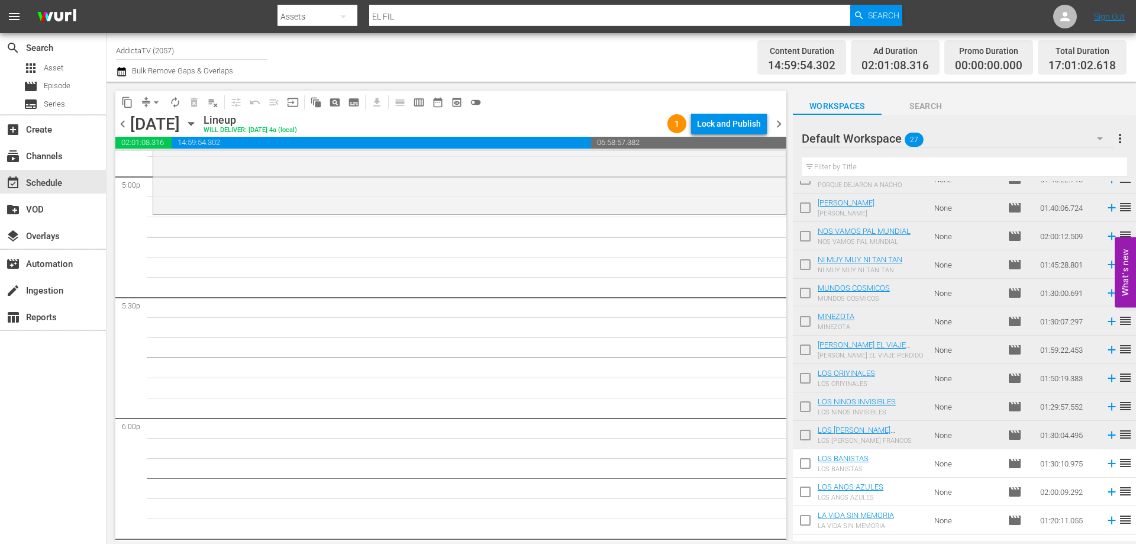
scroll to position [4081, 0]
click at [1105, 465] on icon at bounding box center [1111, 463] width 13 height 13
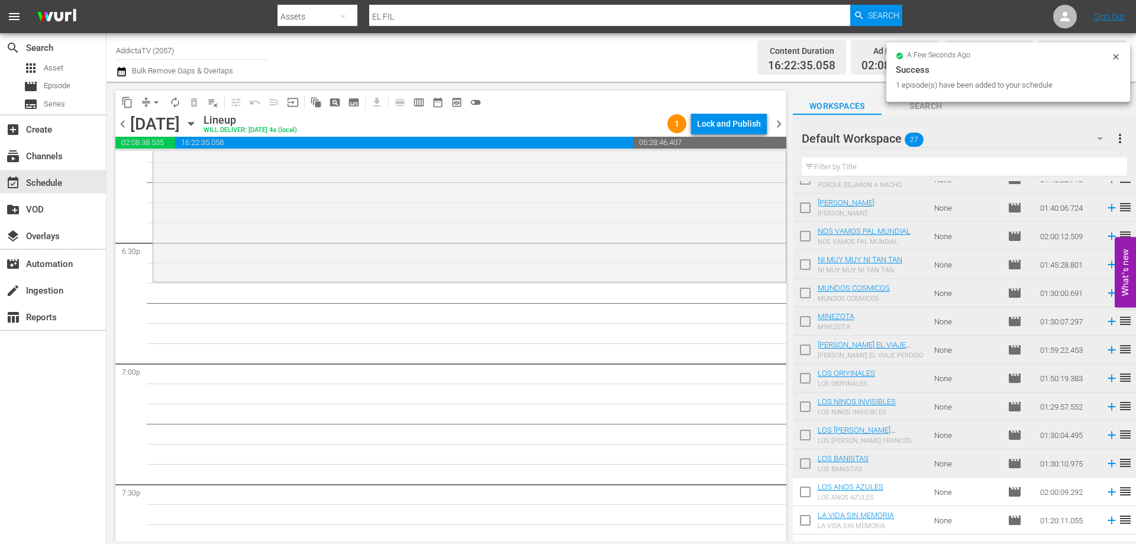
scroll to position [4436, 0]
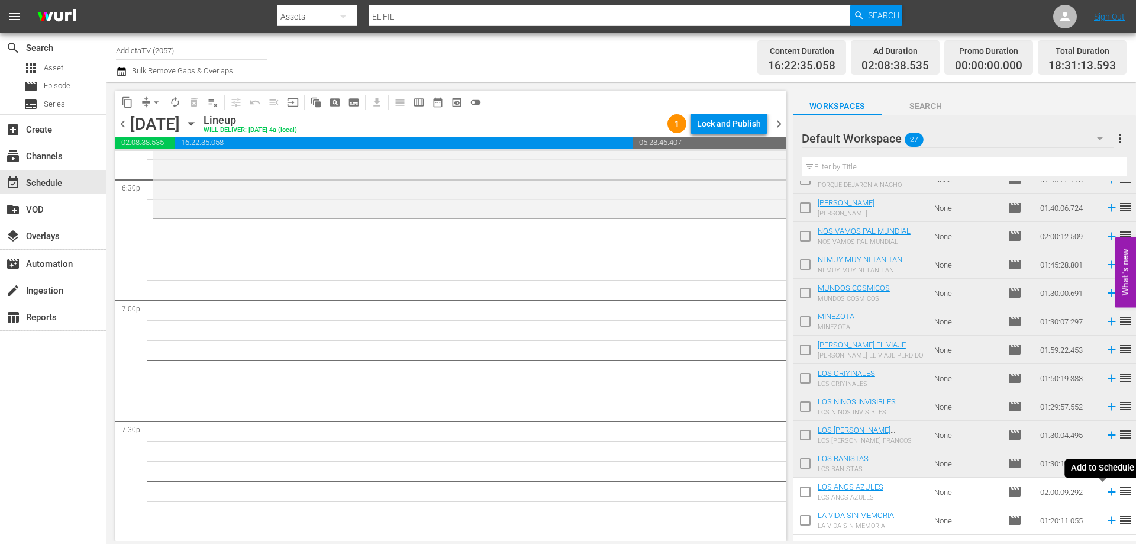
click at [1105, 493] on icon at bounding box center [1111, 491] width 13 height 13
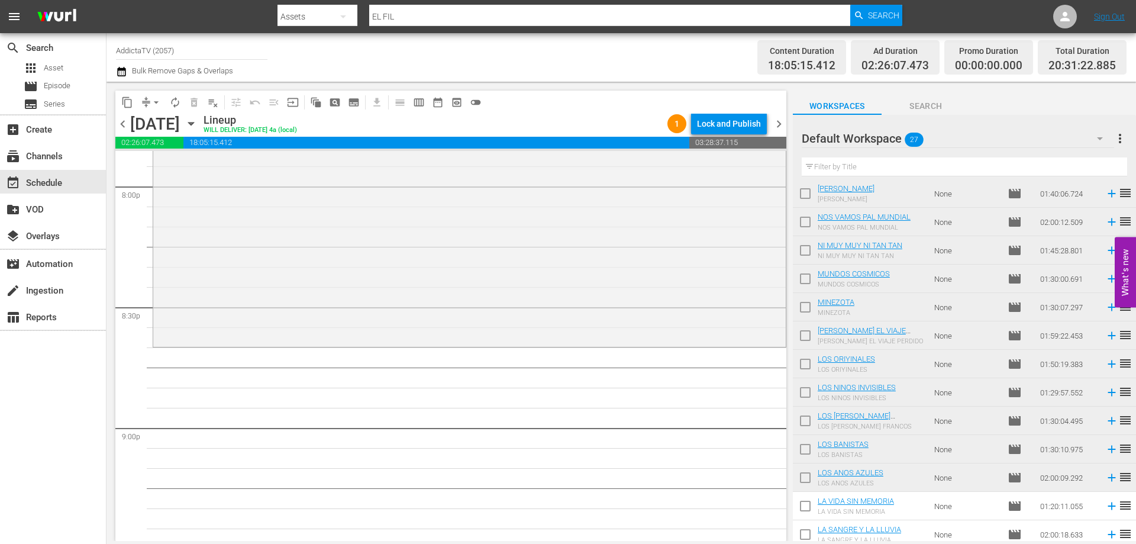
scroll to position [434, 0]
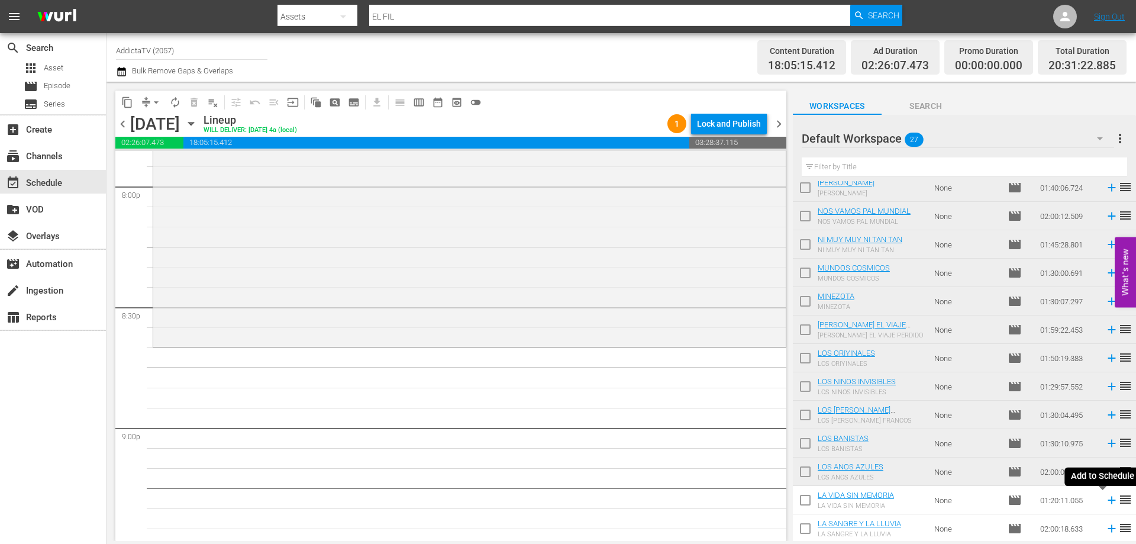
click at [1105, 501] on icon at bounding box center [1111, 499] width 13 height 13
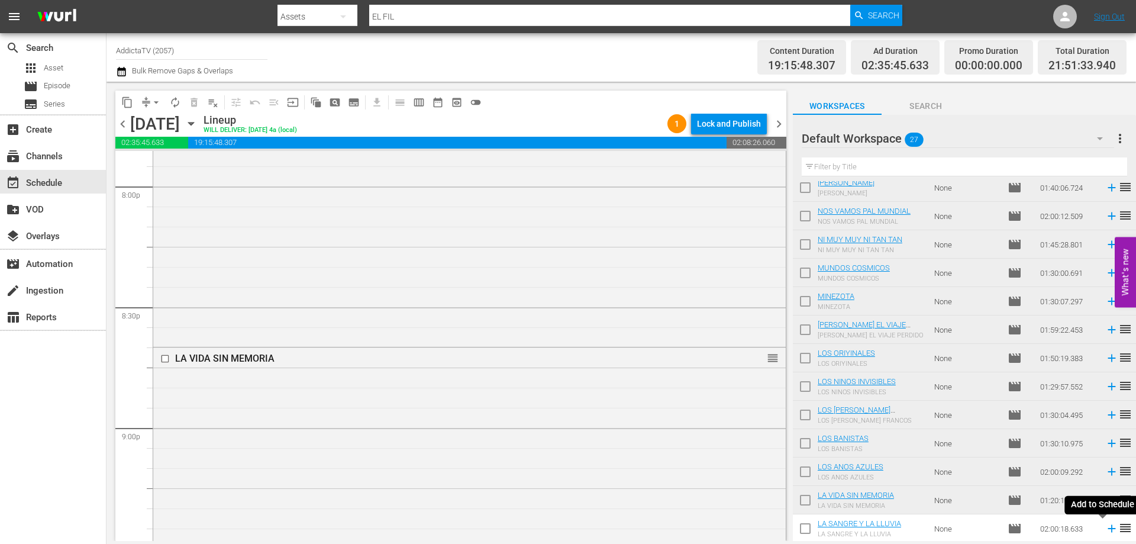
click at [1107, 531] on icon at bounding box center [1111, 529] width 8 height 8
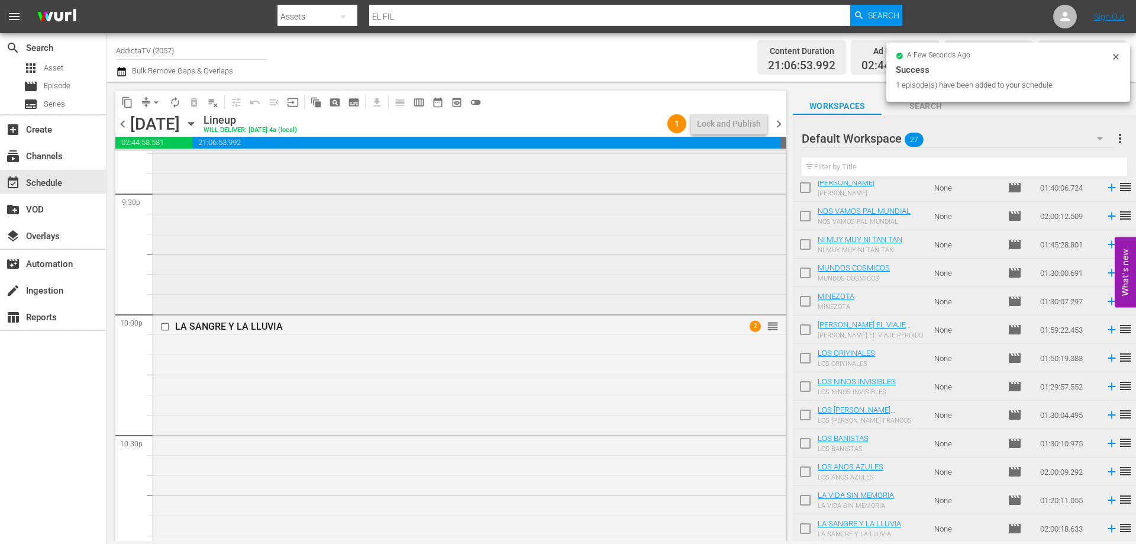
scroll to position [5404, 0]
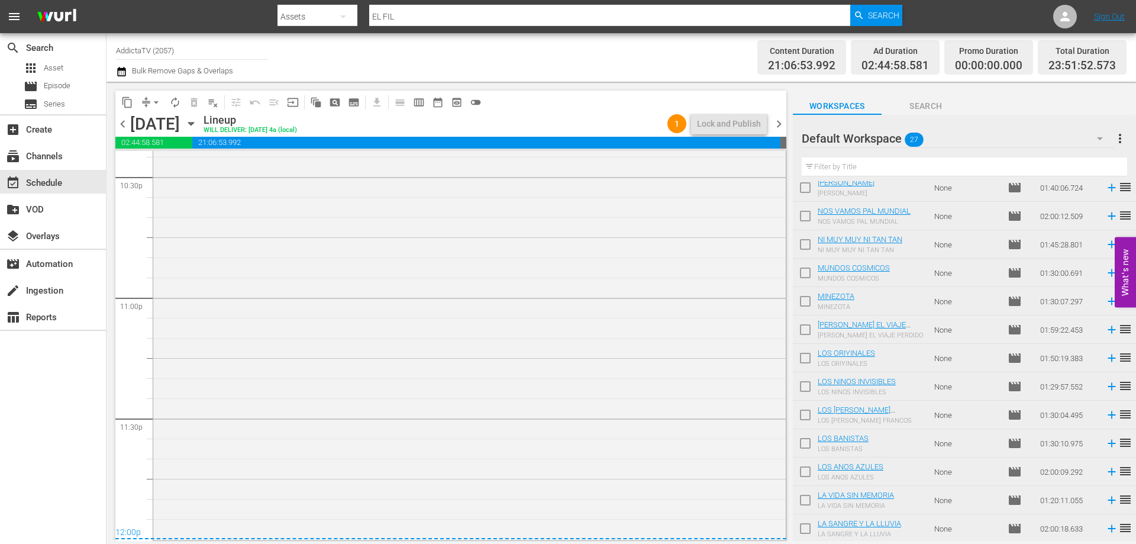
click at [198, 124] on icon "button" at bounding box center [191, 123] width 13 height 13
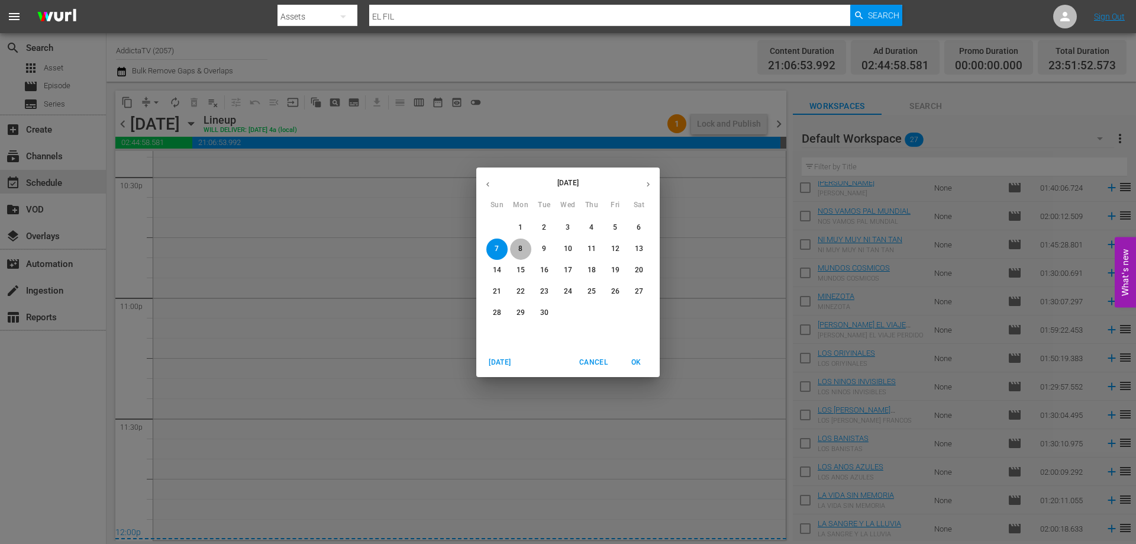
click at [521, 244] on p "8" at bounding box center [520, 249] width 4 height 10
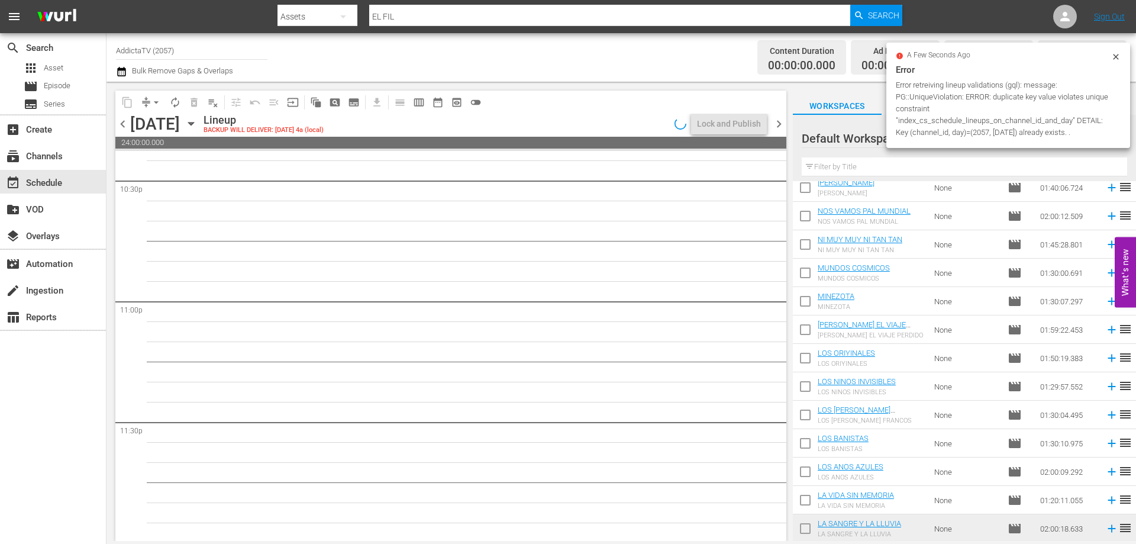
scroll to position [5402, 0]
